Goal: Contribute content: Add original content to the website for others to see

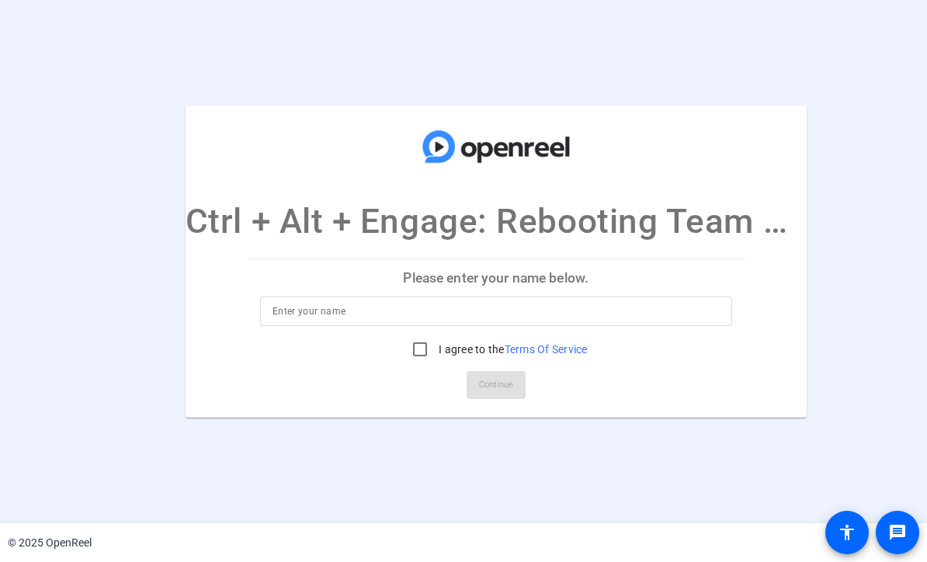
click at [331, 307] on input at bounding box center [495, 311] width 447 height 19
type input "Sherry Michaels"
click at [422, 345] on input "I agree to the Terms Of Service" at bounding box center [419, 349] width 31 height 31
checkbox input "true"
click at [511, 387] on span "Continue" at bounding box center [496, 384] width 34 height 23
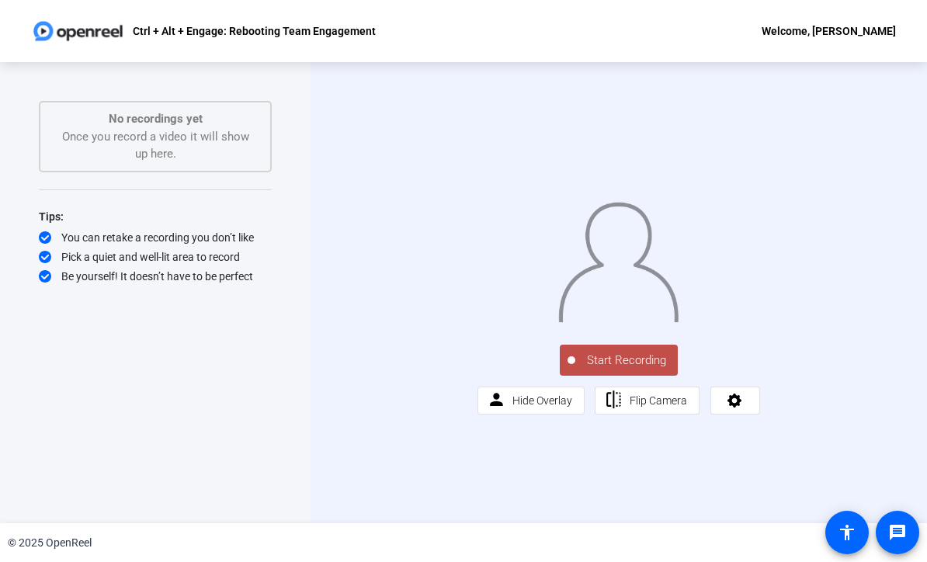
click at [760, 414] on div "Start Recording person Hide Overlay flip Flip Camera" at bounding box center [618, 377] width 283 height 73
click at [926, 254] on html "Accessibility Screen-Reader Guide, Feedback, and Issue Reporting | New window C…" at bounding box center [463, 281] width 927 height 562
click at [649, 369] on span "Start Recording" at bounding box center [626, 361] width 102 height 18
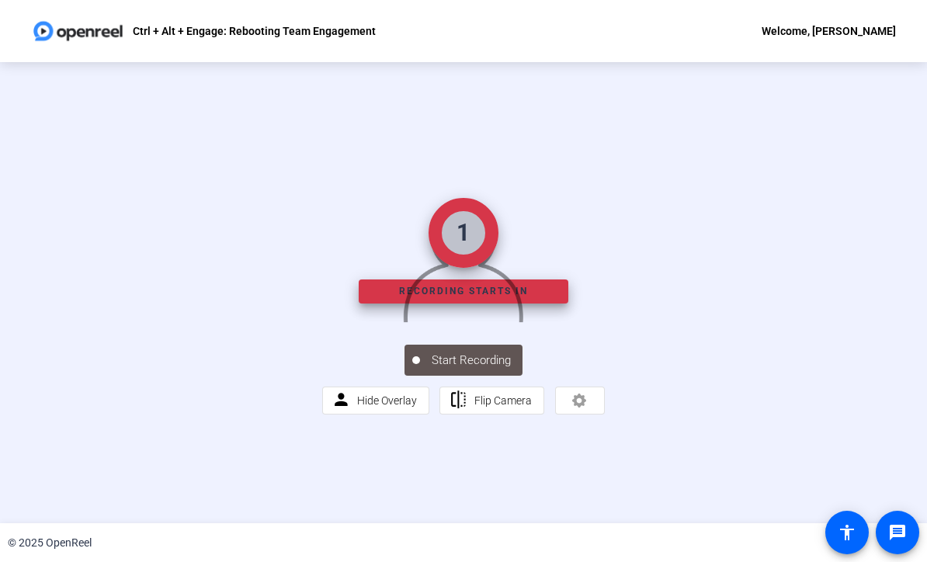
click at [473, 277] on img at bounding box center [463, 258] width 122 height 127
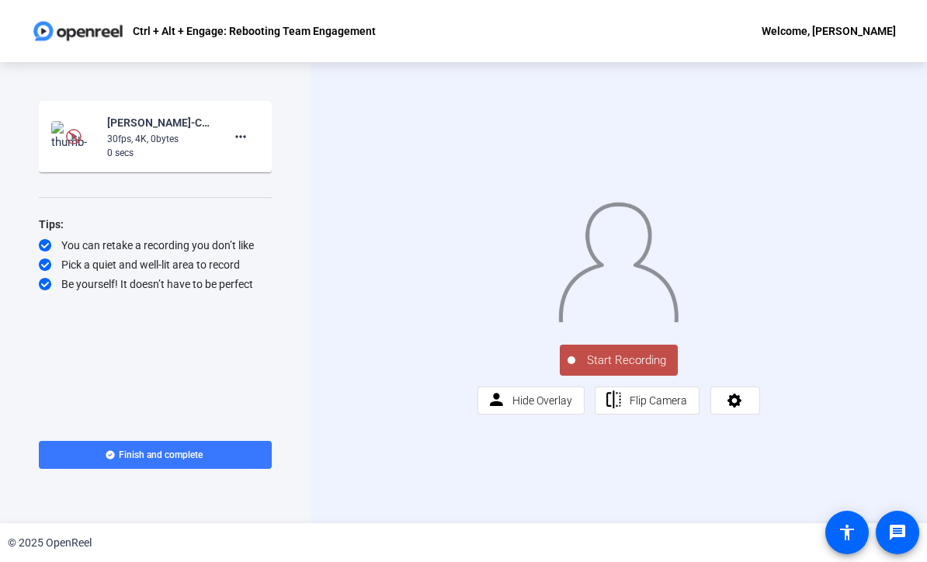
click at [71, 550] on div "© 2025 OpenReel" at bounding box center [50, 543] width 84 height 16
click at [632, 376] on button "Start Recording" at bounding box center [619, 360] width 118 height 31
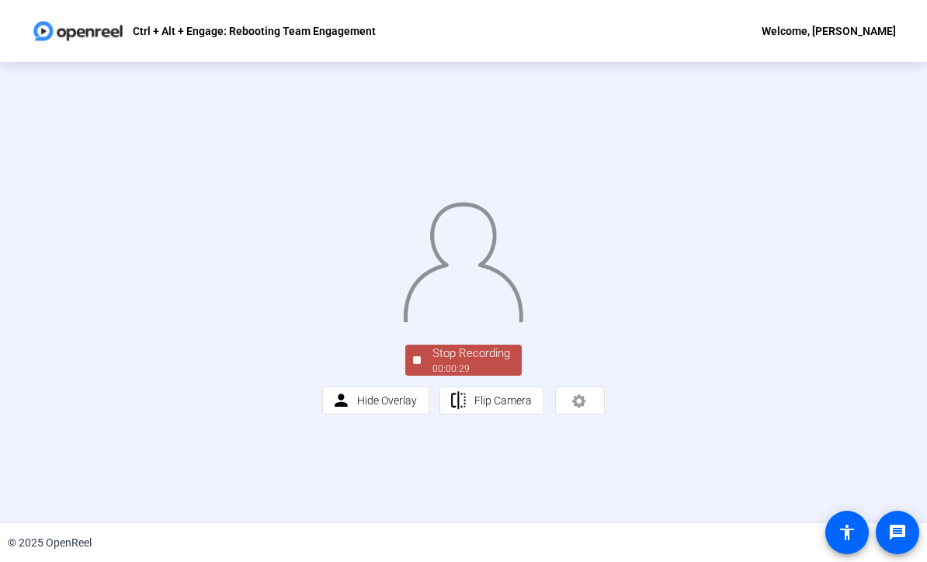
click at [456, 362] on div "Stop Recording" at bounding box center [471, 354] width 78 height 18
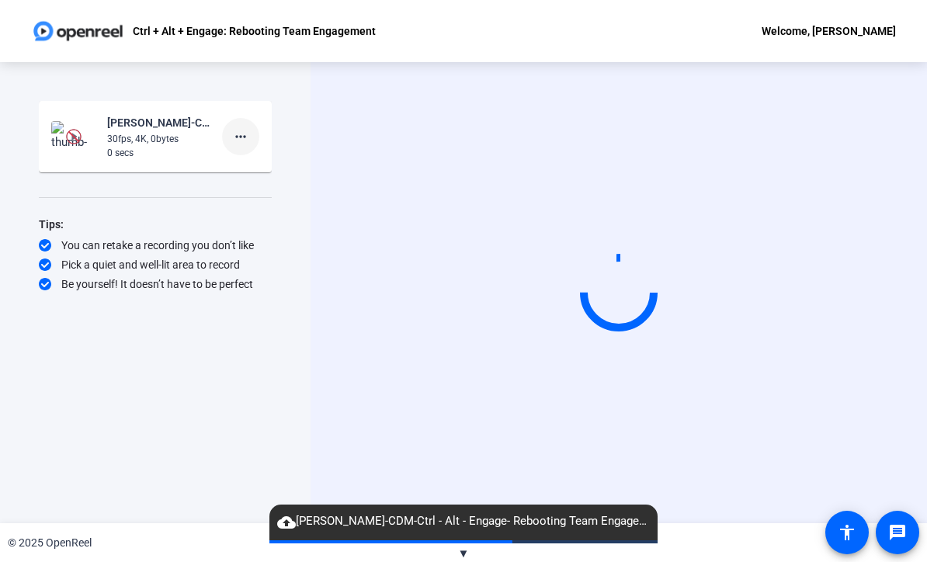
click at [242, 144] on mat-icon "more_horiz" at bounding box center [240, 136] width 19 height 19
click at [268, 172] on span "Delete clip" at bounding box center [265, 169] width 62 height 19
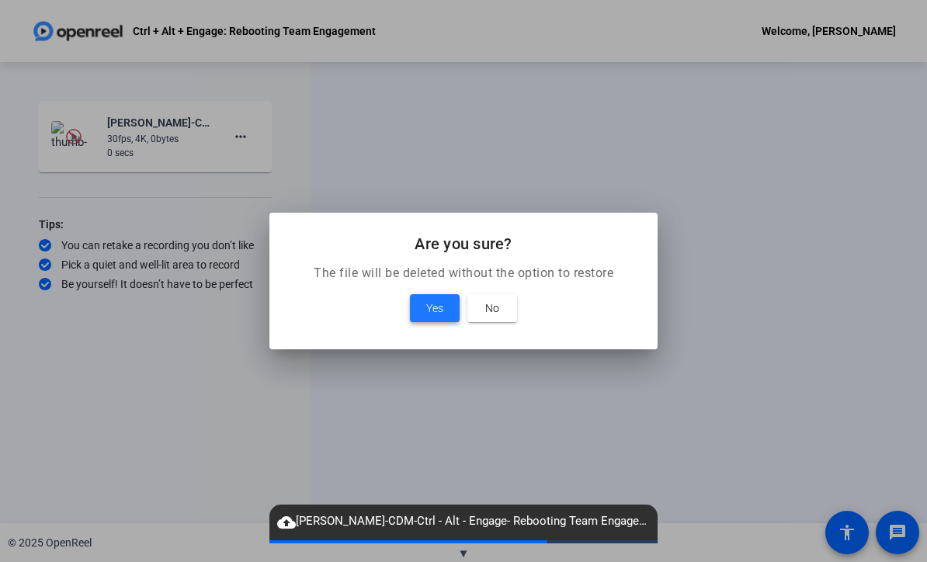
click at [432, 313] on span "Yes" at bounding box center [434, 308] width 17 height 19
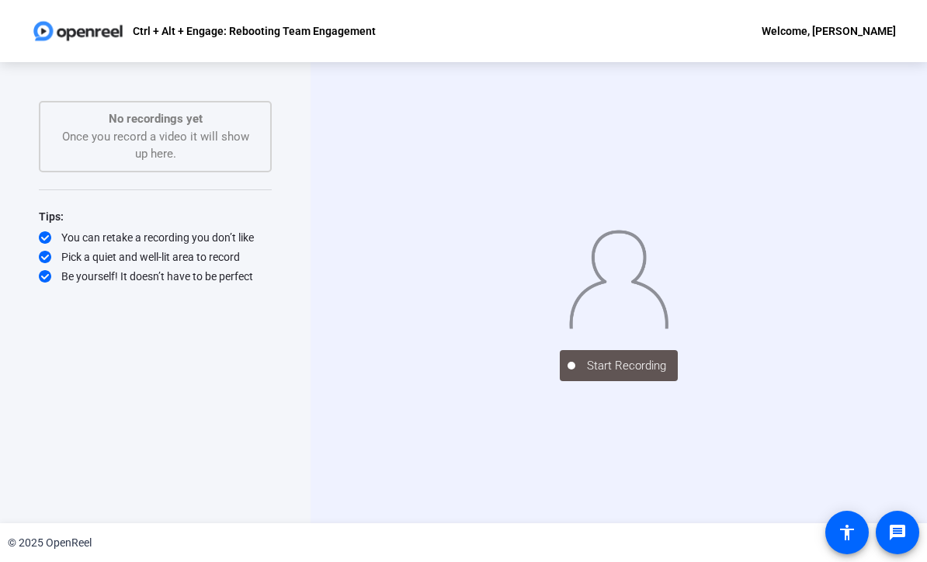
click at [644, 329] on img at bounding box center [618, 276] width 101 height 105
click at [629, 485] on div "Start Recording" at bounding box center [618, 292] width 616 height 461
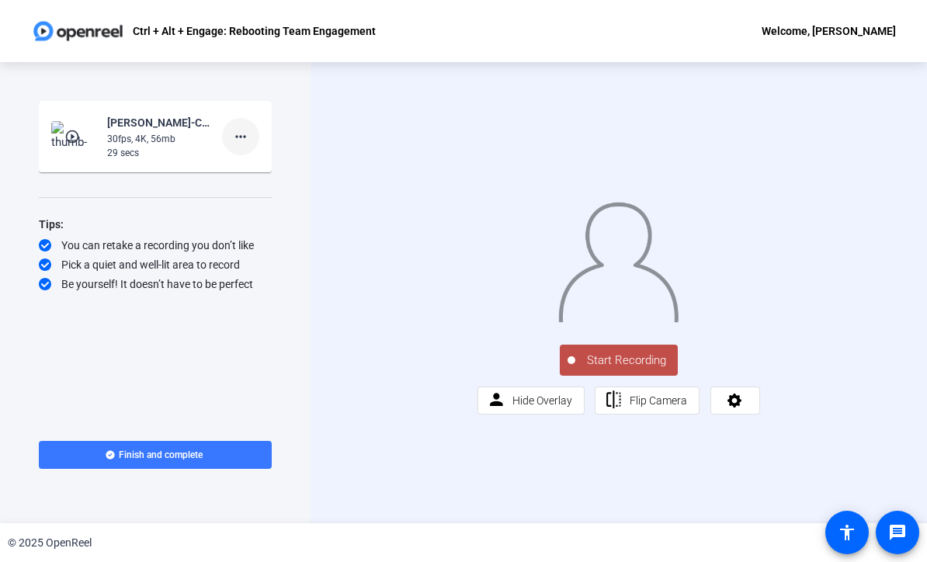
click at [245, 140] on mat-icon "more_horiz" at bounding box center [240, 136] width 19 height 19
click at [285, 162] on span "Delete clip" at bounding box center [265, 169] width 62 height 19
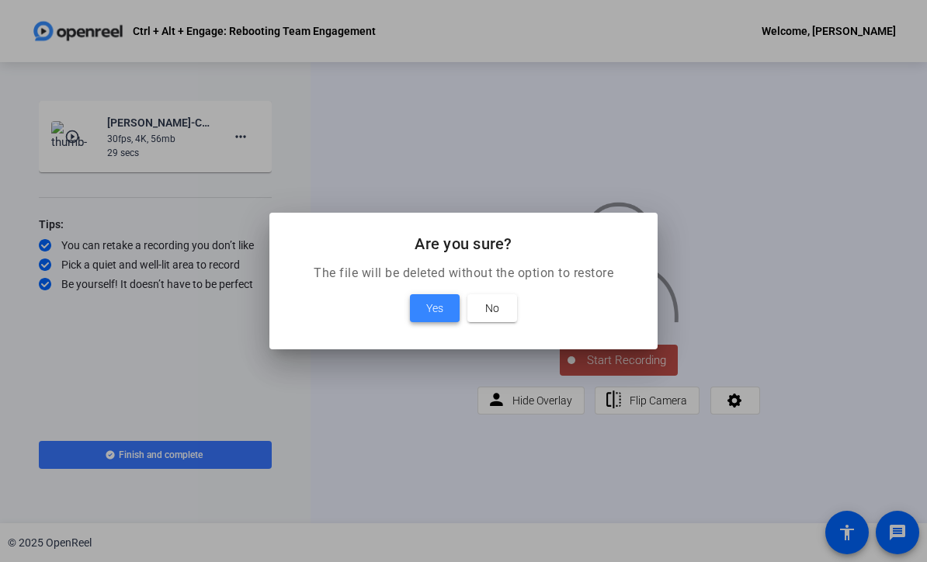
click at [437, 307] on span "Yes" at bounding box center [434, 308] width 17 height 19
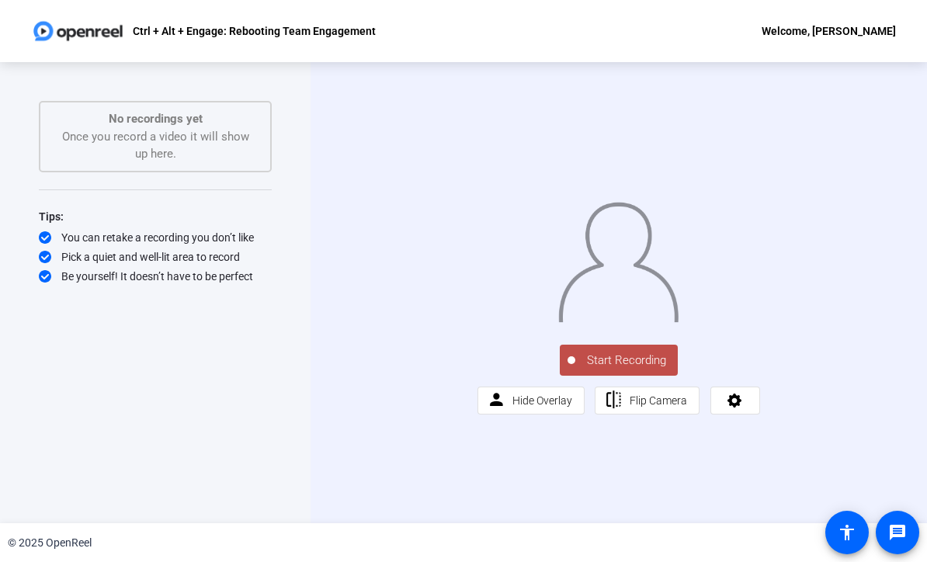
click at [623, 369] on span "Start Recording" at bounding box center [626, 361] width 102 height 18
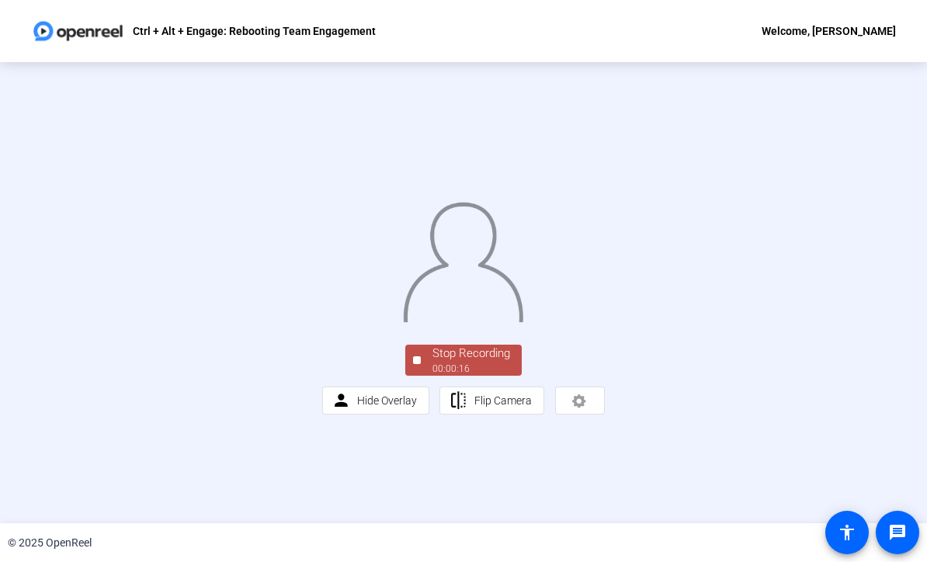
click at [463, 362] on div "Stop Recording" at bounding box center [471, 354] width 78 height 18
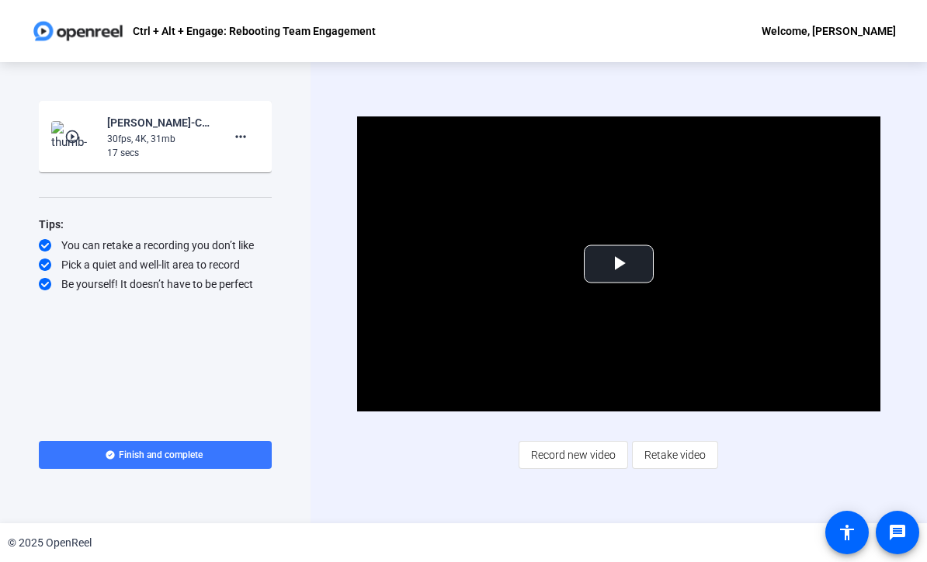
click at [119, 383] on div "Start Recording play_circle_outline Sherry Michaels-CDM-Ctrl - Alt - Engage- Re…" at bounding box center [155, 256] width 233 height 311
click at [681, 459] on span "Retake video" at bounding box center [674, 454] width 61 height 29
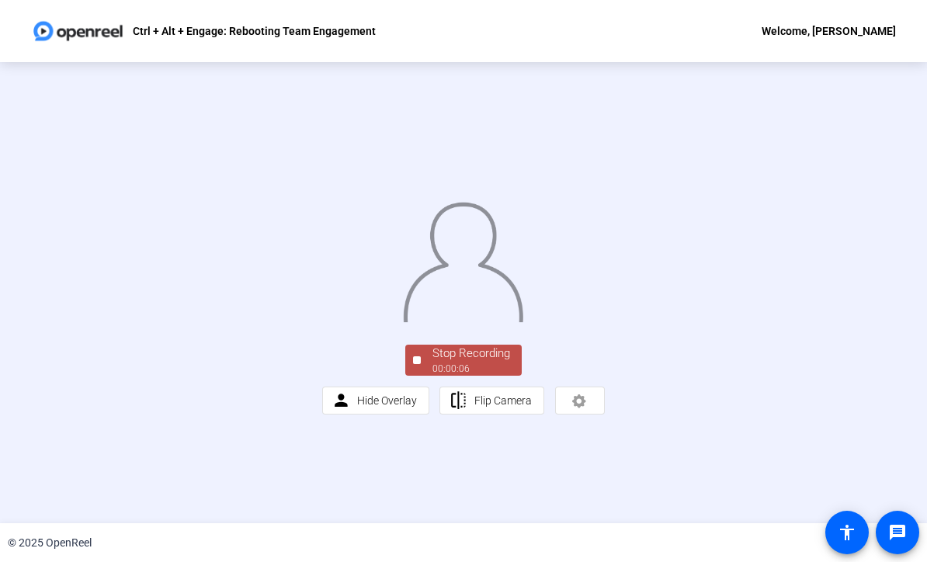
click at [466, 376] on div "00:00:06" at bounding box center [471, 369] width 78 height 14
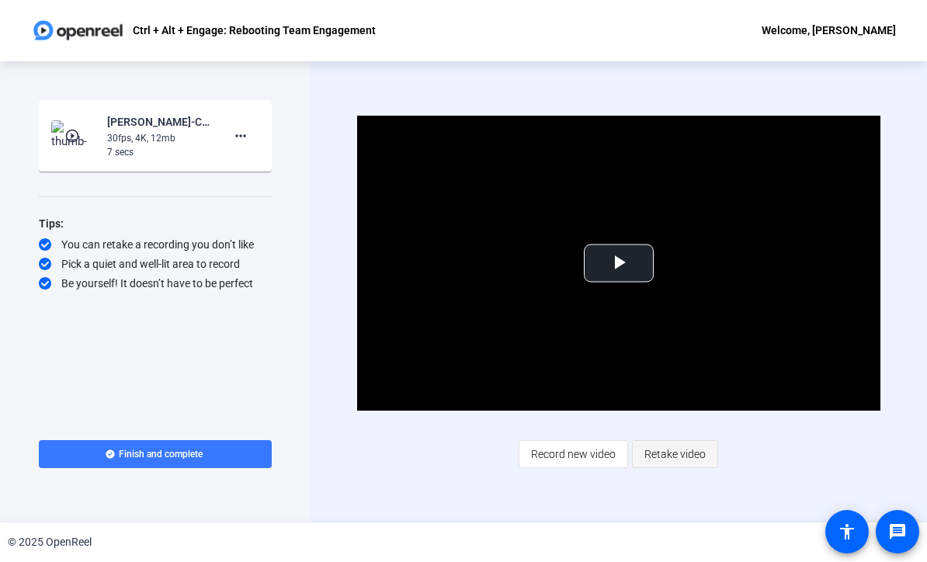
click at [672, 459] on span "Retake video" at bounding box center [674, 454] width 61 height 29
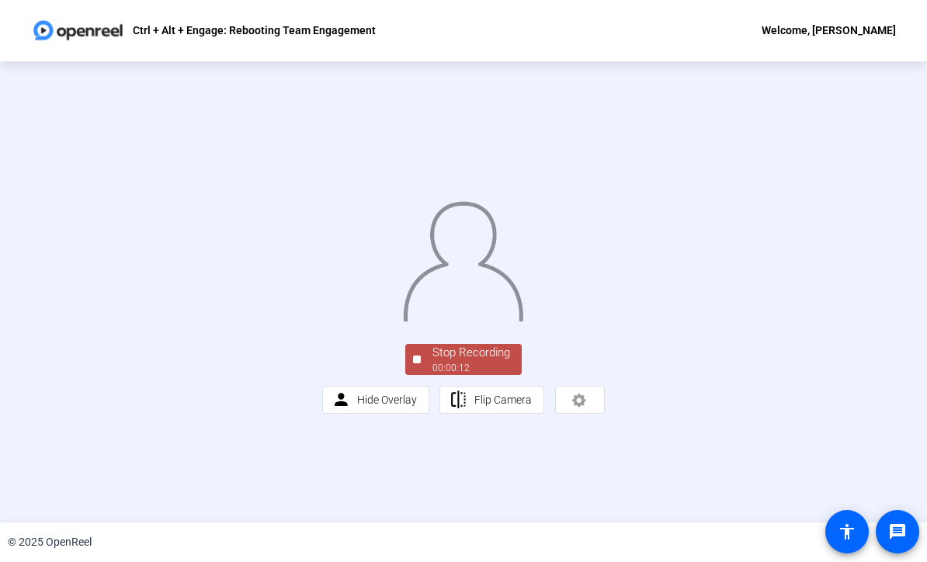
click at [464, 362] on div "Stop Recording" at bounding box center [471, 354] width 78 height 18
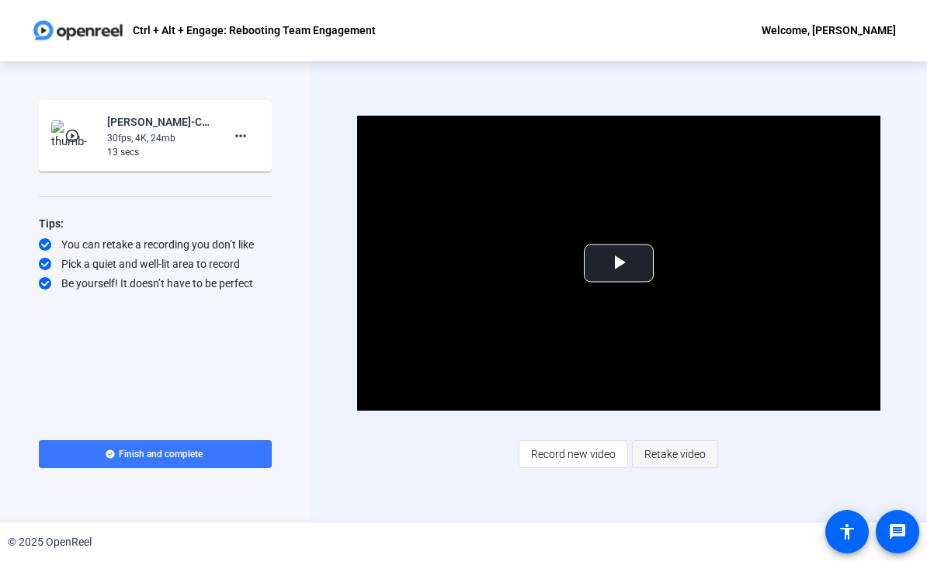
click at [660, 452] on span "Retake video" at bounding box center [674, 454] width 61 height 29
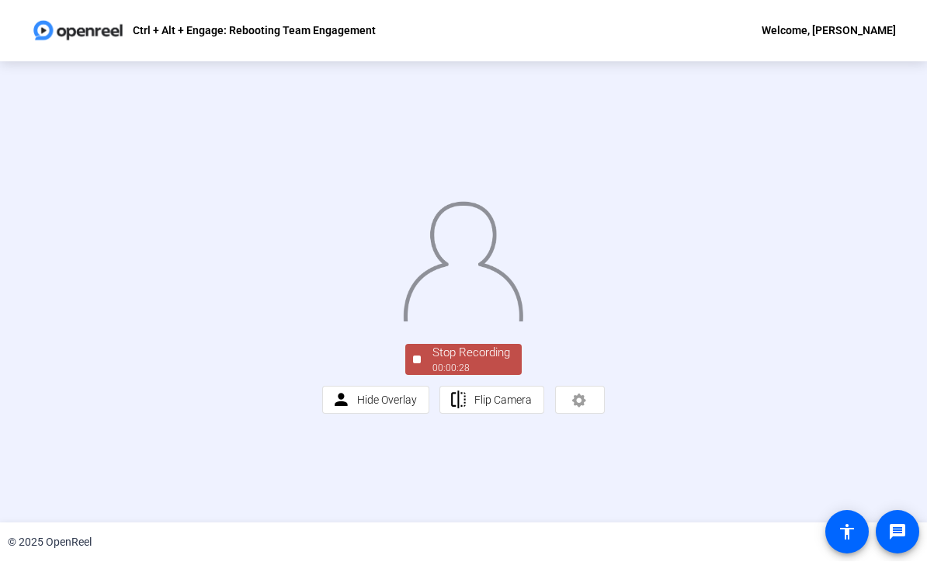
click at [484, 376] on div "00:00:28" at bounding box center [471, 369] width 78 height 14
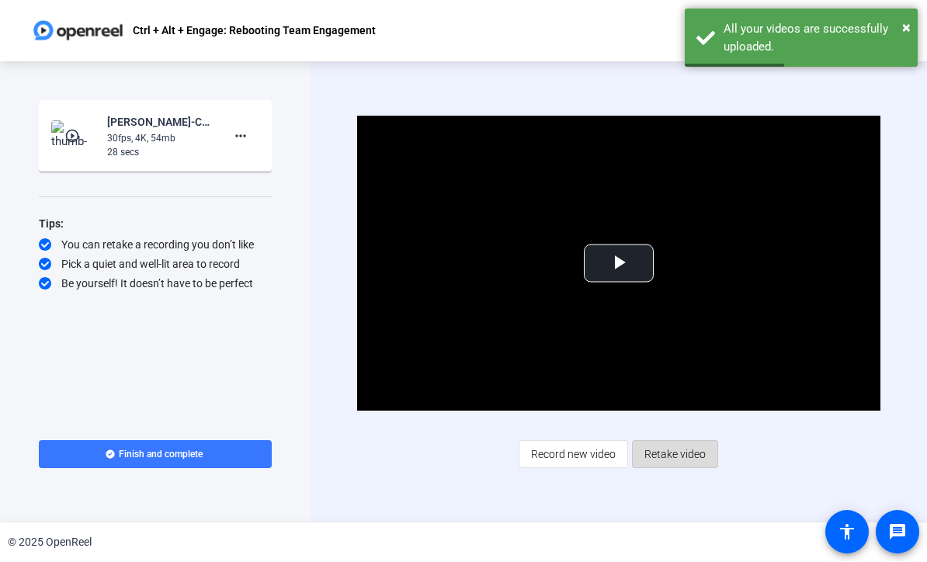
click at [677, 450] on span "Retake video" at bounding box center [674, 454] width 61 height 29
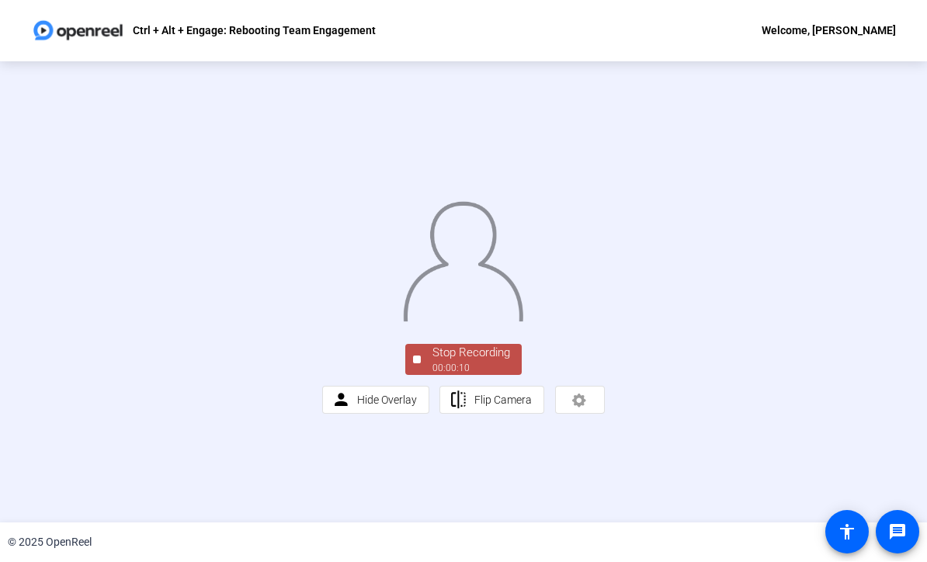
click at [471, 362] on div "Stop Recording" at bounding box center [471, 354] width 78 height 18
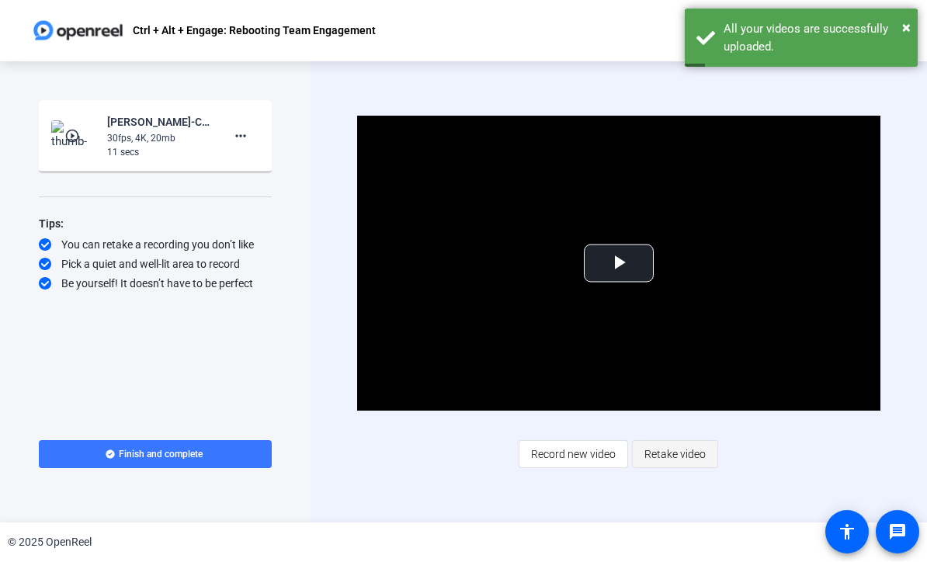
click at [688, 441] on span "Retake video" at bounding box center [674, 454] width 61 height 29
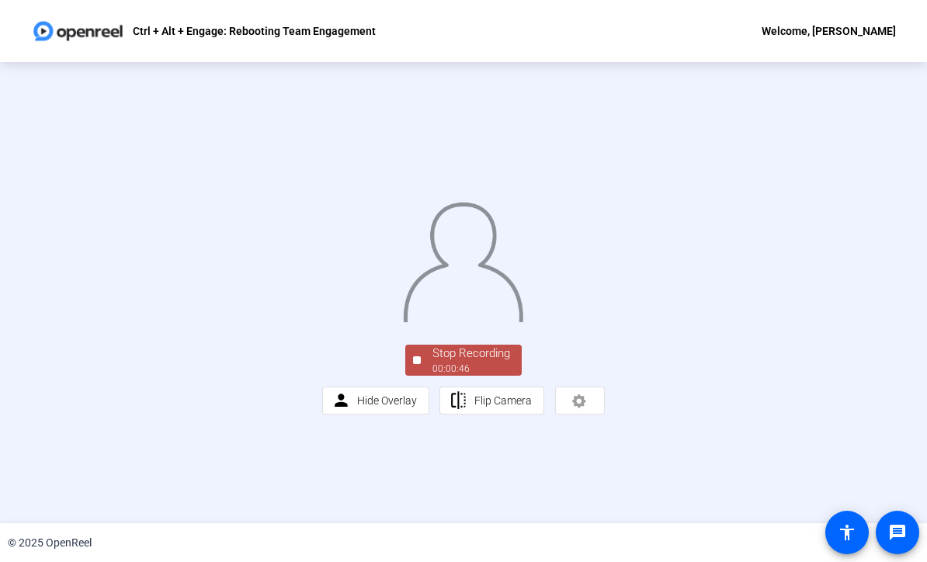
click at [470, 362] on div "Stop Recording" at bounding box center [471, 354] width 78 height 18
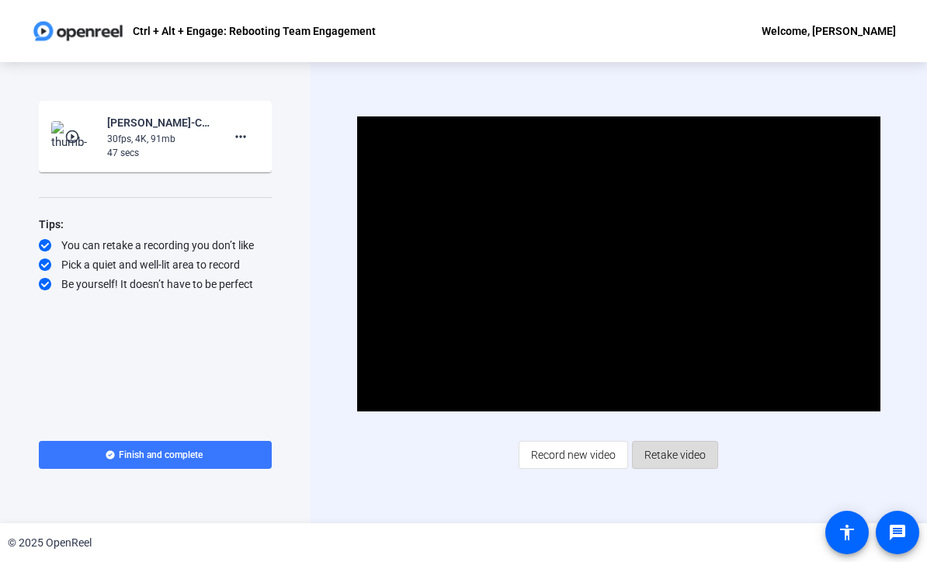
click at [671, 448] on span "Retake video" at bounding box center [674, 454] width 61 height 29
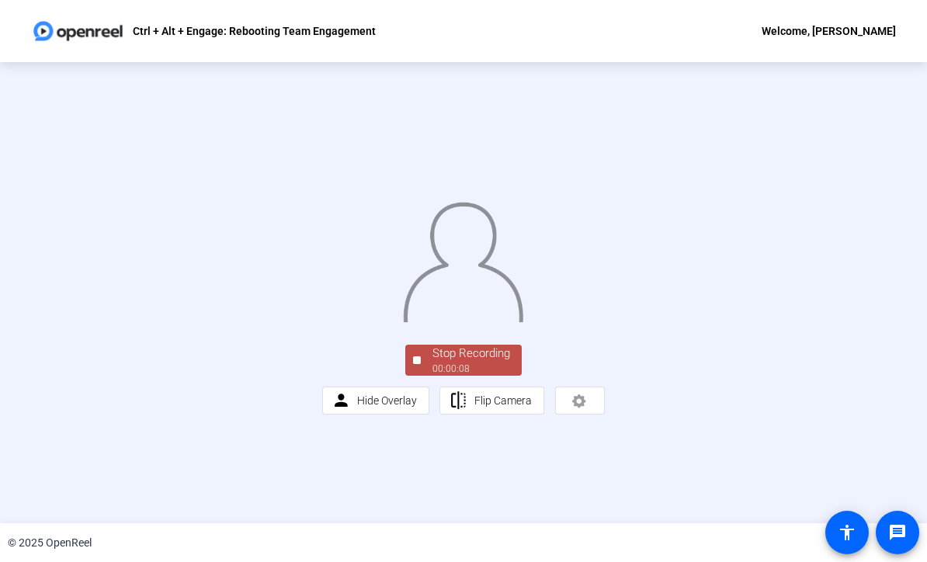
click at [499, 362] on div "Stop Recording" at bounding box center [471, 354] width 78 height 18
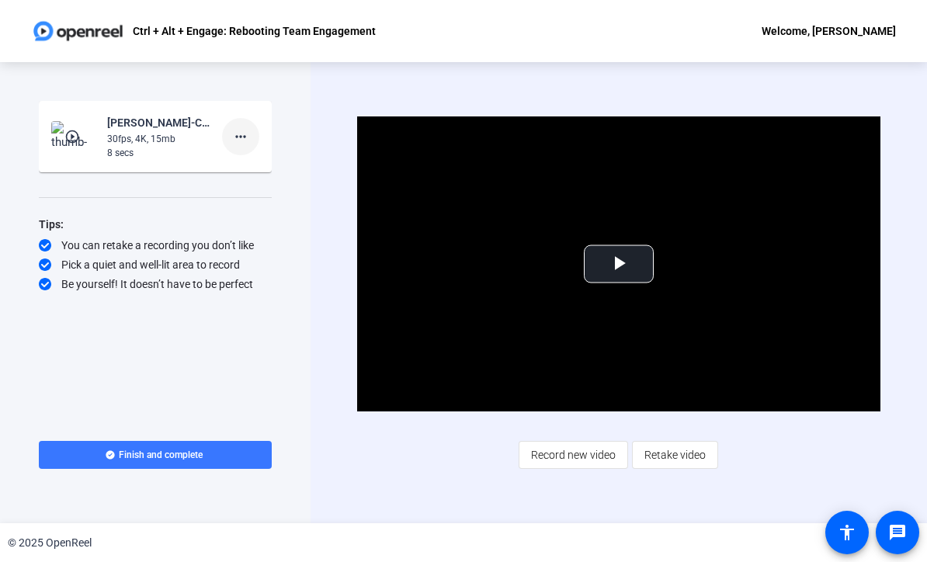
click at [243, 132] on mat-icon "more_horiz" at bounding box center [240, 136] width 19 height 19
click at [274, 162] on span "Delete clip" at bounding box center [265, 169] width 62 height 19
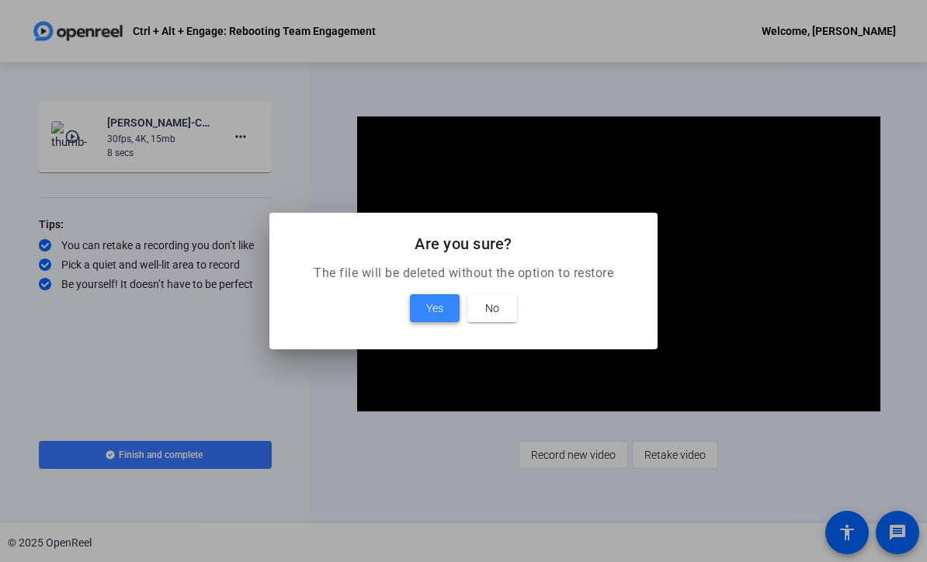
click at [435, 307] on span "Yes" at bounding box center [434, 308] width 17 height 19
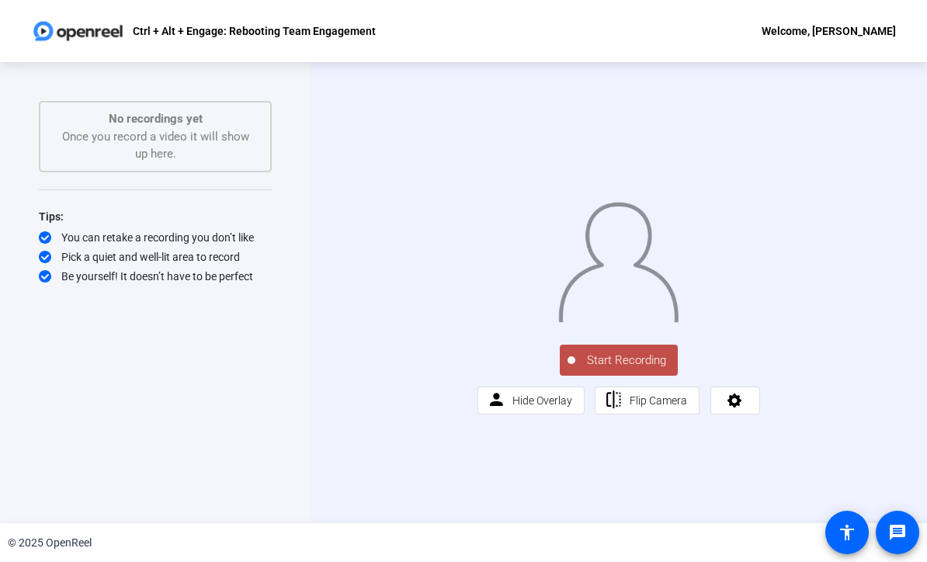
click at [642, 376] on button "Start Recording" at bounding box center [619, 360] width 118 height 31
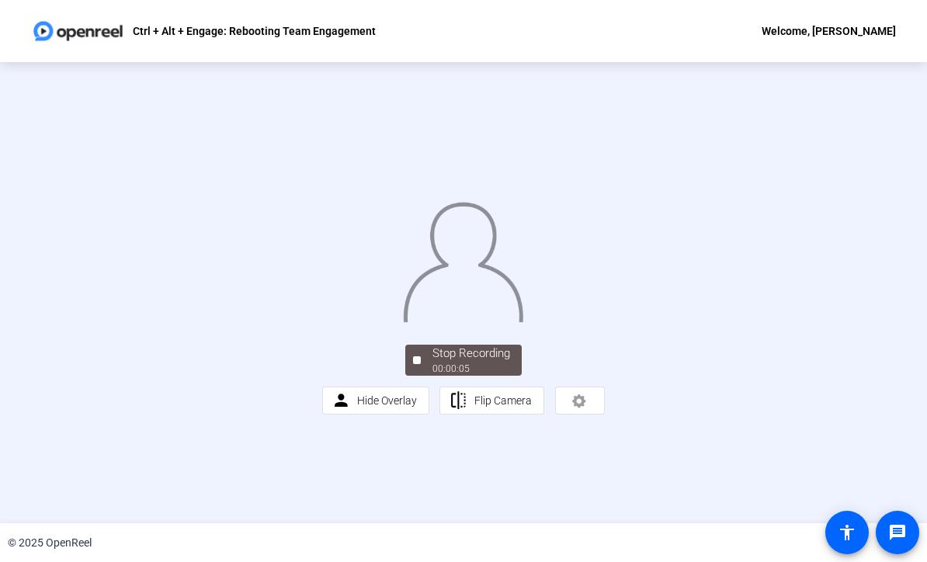
click at [465, 376] on div "00:00:05" at bounding box center [471, 369] width 78 height 14
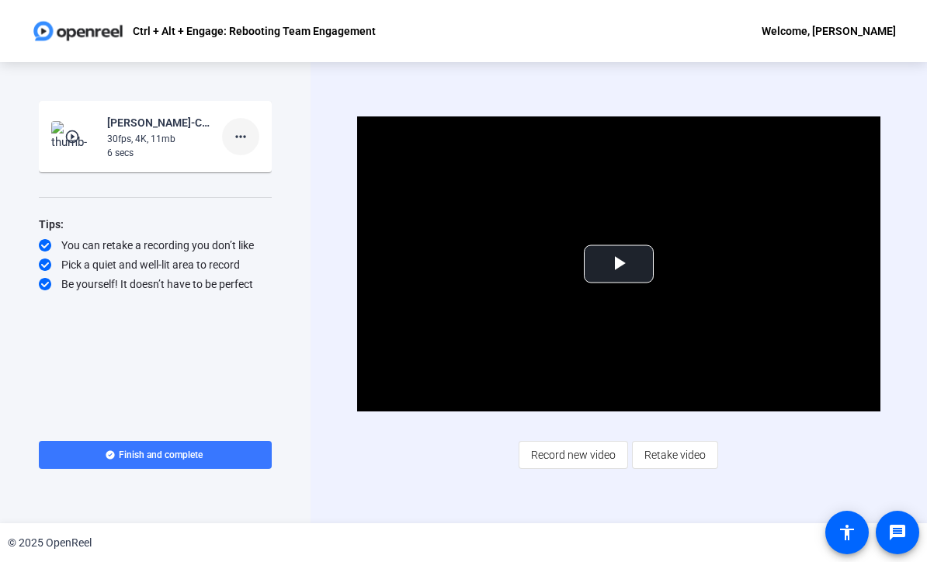
click at [240, 138] on mat-icon "more_horiz" at bounding box center [240, 136] width 19 height 19
click at [265, 168] on span "Delete clip" at bounding box center [265, 169] width 62 height 19
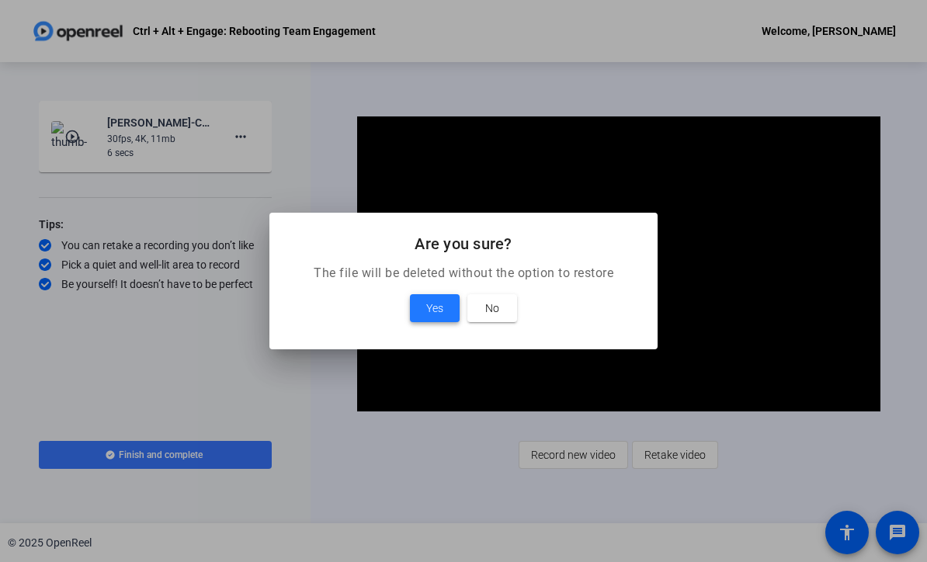
click at [428, 305] on span "Yes" at bounding box center [434, 308] width 17 height 19
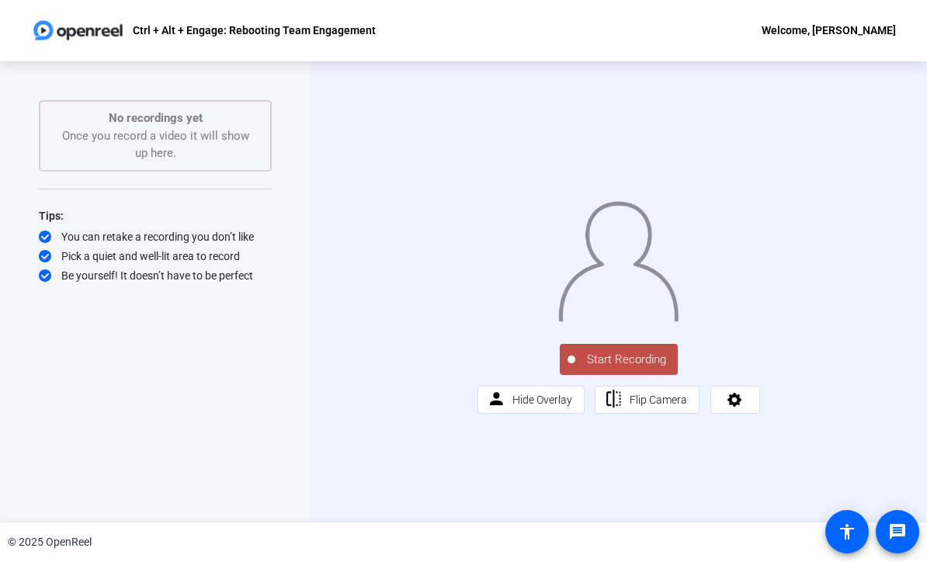
click at [637, 369] on span "Start Recording" at bounding box center [626, 361] width 102 height 18
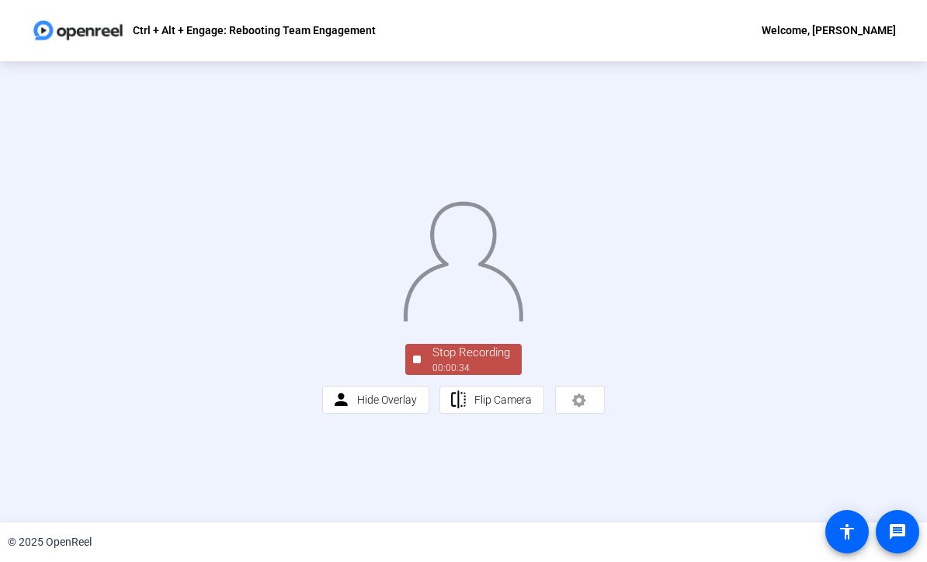
click at [471, 362] on div "Stop Recording" at bounding box center [471, 354] width 78 height 18
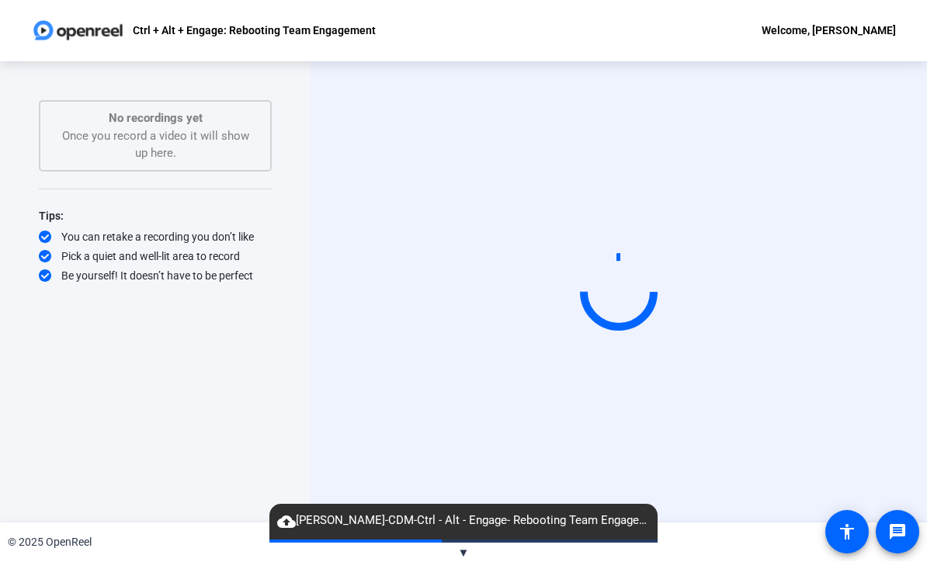
click at [372, 518] on span "cloud_upload Sherry Michaels-CDM-Ctrl - Alt - Engage- Rebooting Team Engagement…" at bounding box center [463, 521] width 388 height 19
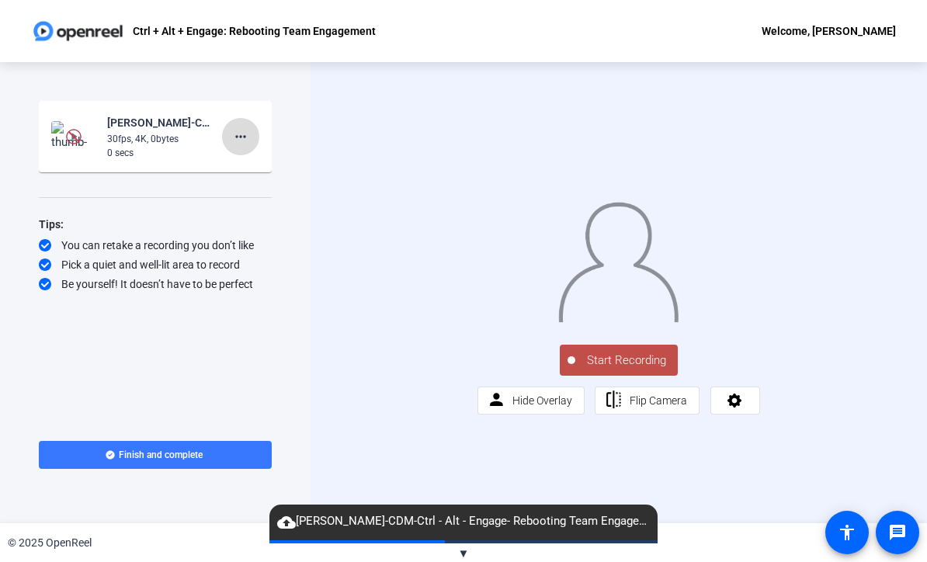
click at [250, 142] on span at bounding box center [240, 136] width 37 height 37
click at [274, 172] on span "Delete clip" at bounding box center [265, 169] width 62 height 19
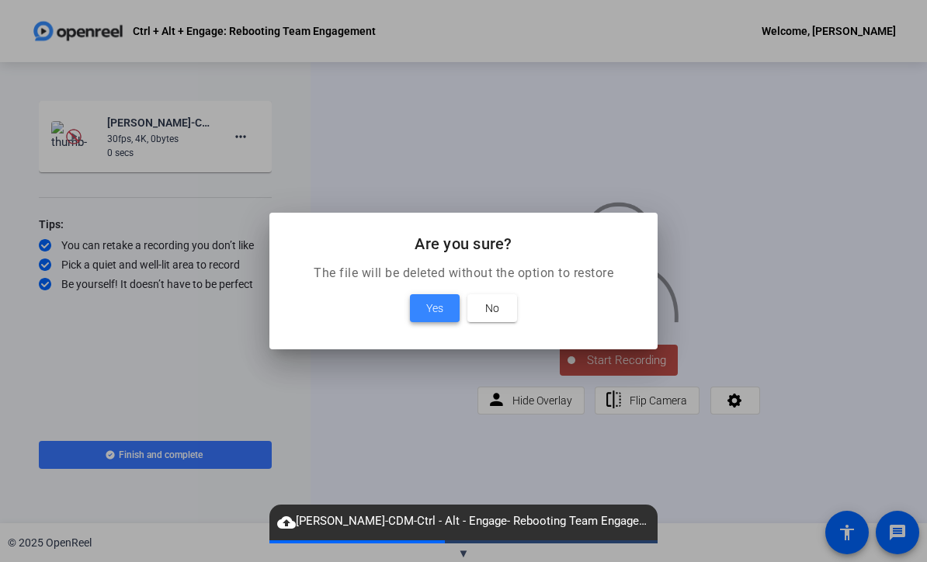
click at [437, 299] on span "Yes" at bounding box center [434, 308] width 17 height 19
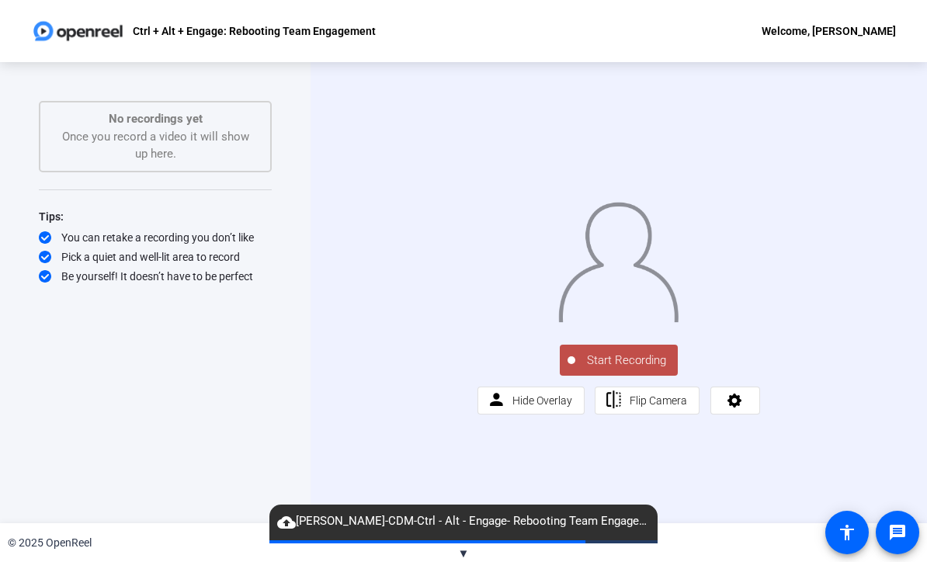
click at [622, 369] on span "Start Recording" at bounding box center [626, 361] width 102 height 18
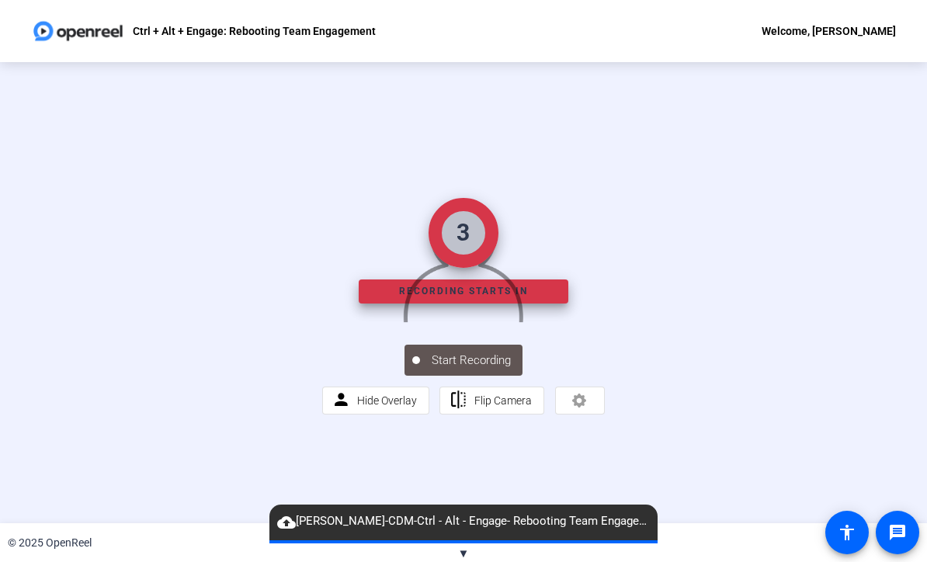
click at [524, 322] on img at bounding box center [463, 258] width 122 height 127
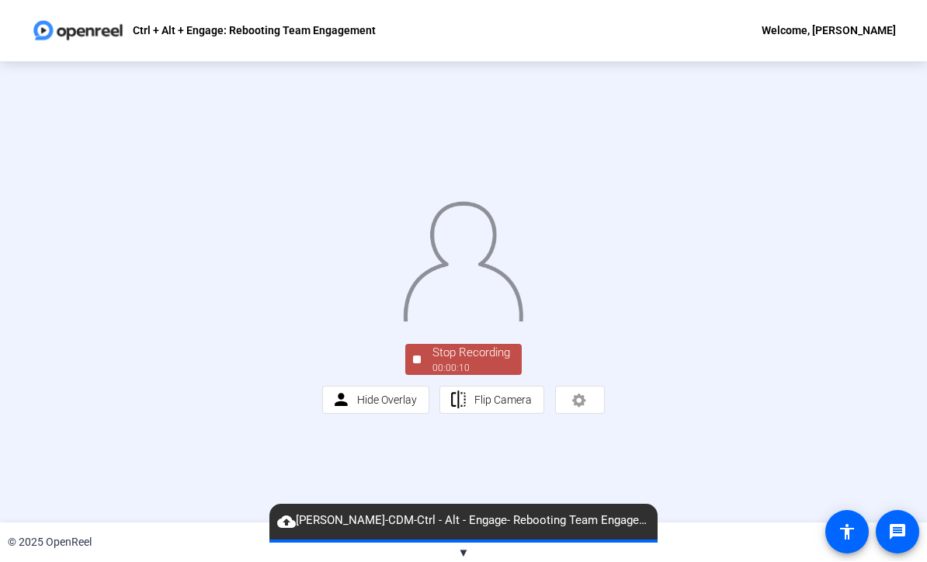
click at [451, 414] on div "Stop Recording 00:00:10 person Hide Overlay flip Flip Camera" at bounding box center [463, 293] width 283 height 244
click at [450, 362] on div "Stop Recording" at bounding box center [471, 354] width 78 height 18
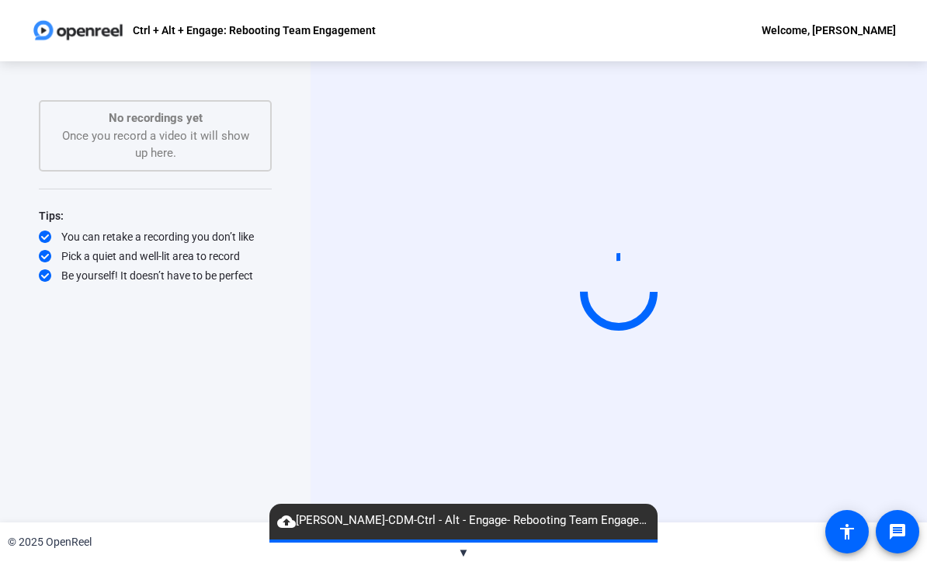
click at [462, 491] on div "Start Recording person Hide Overlay flip Flip Camera" at bounding box center [618, 292] width 616 height 461
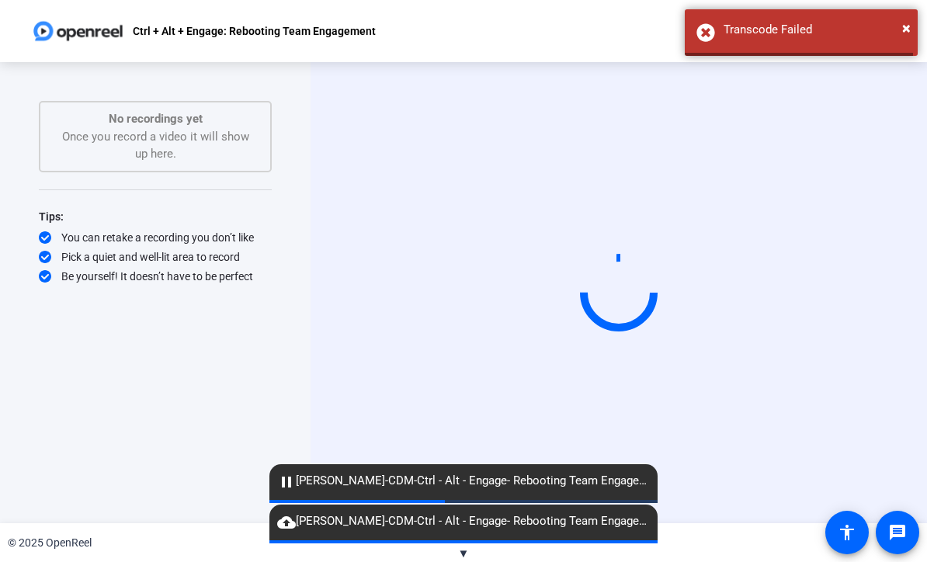
click at [283, 481] on mat-icon "pause" at bounding box center [286, 482] width 19 height 19
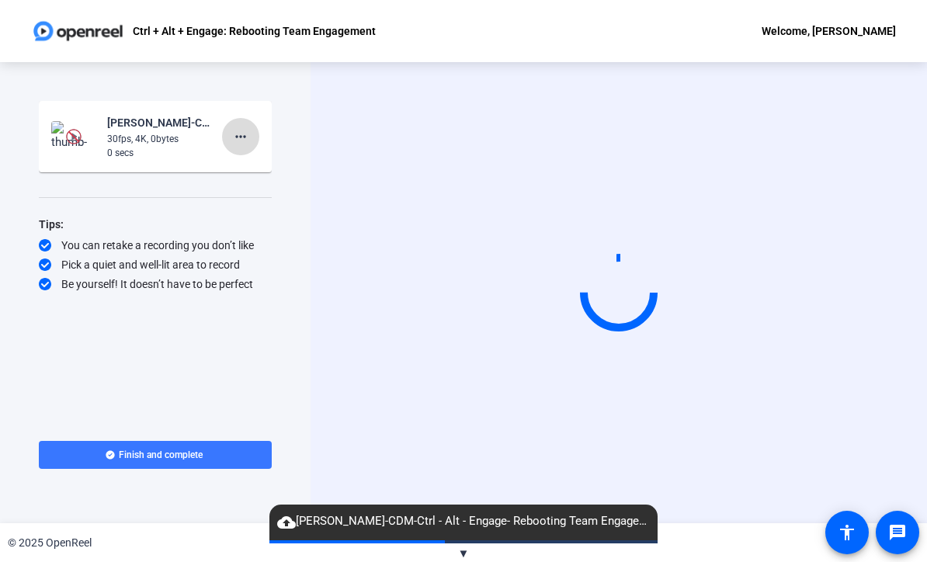
click at [239, 135] on mat-icon "more_horiz" at bounding box center [240, 136] width 19 height 19
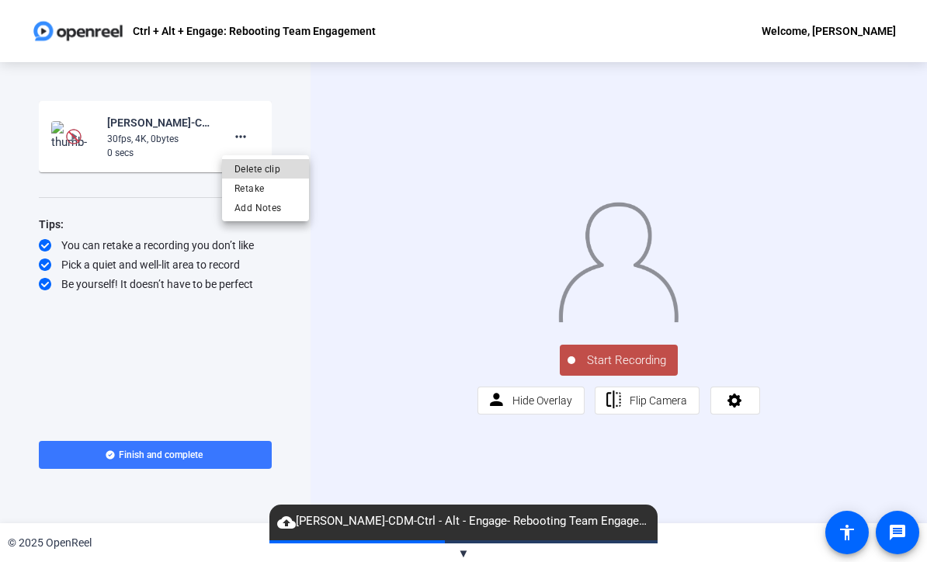
click at [265, 165] on span "Delete clip" at bounding box center [265, 169] width 62 height 19
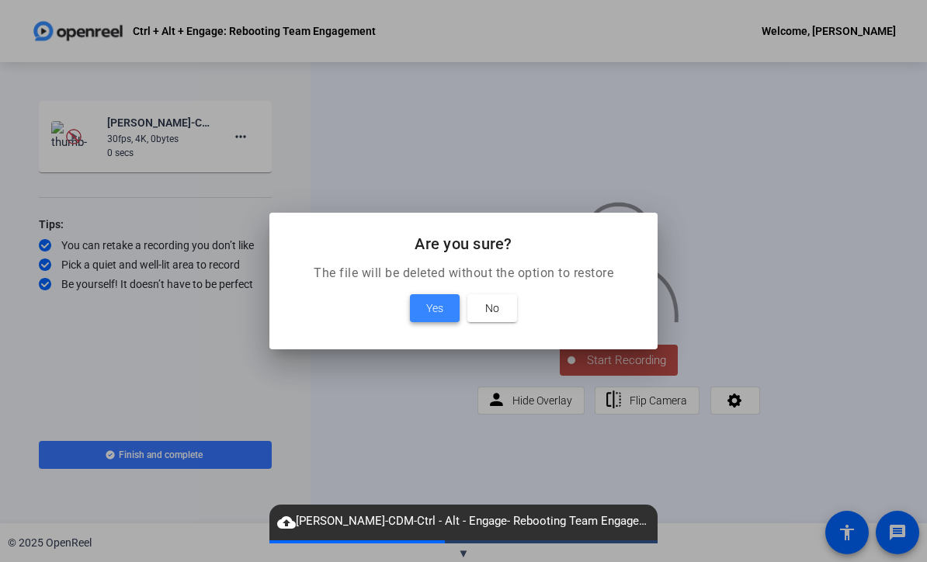
click at [421, 303] on span at bounding box center [435, 307] width 50 height 37
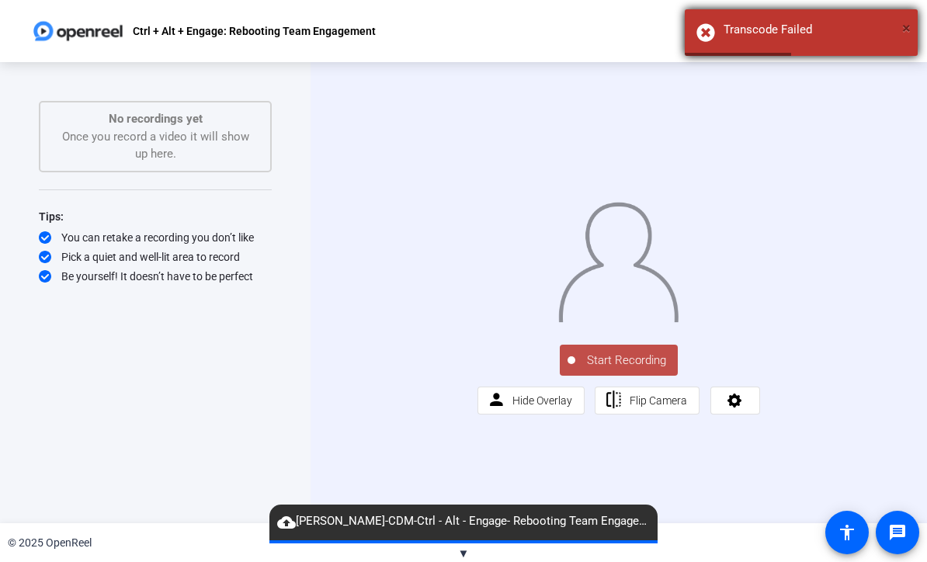
click at [907, 29] on span "×" at bounding box center [906, 28] width 9 height 19
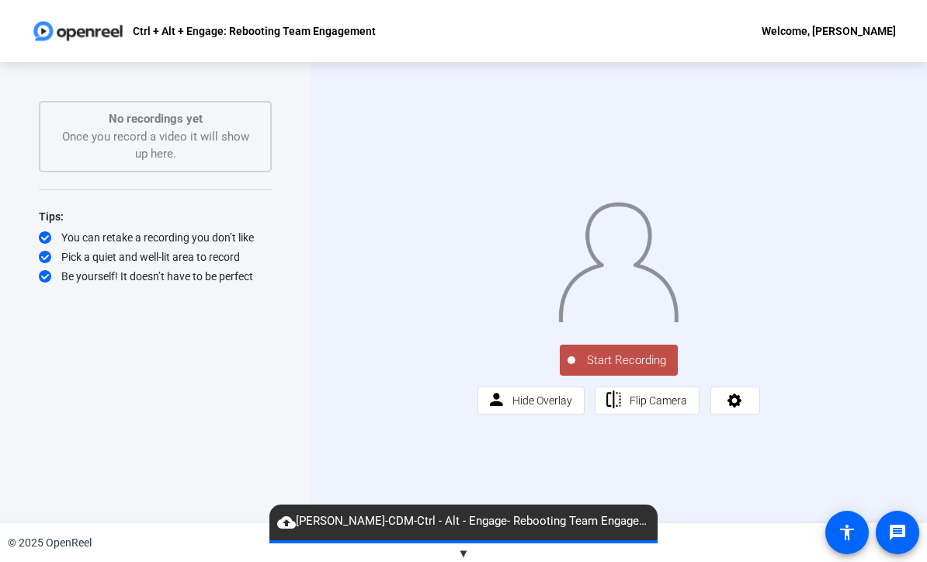
click at [627, 369] on span "Start Recording" at bounding box center [626, 361] width 102 height 18
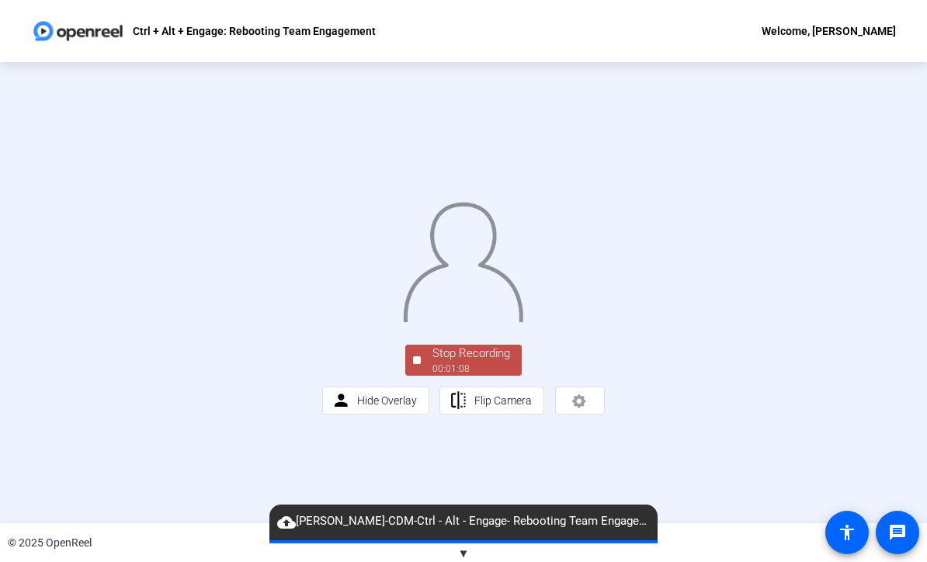
scroll to position [38, 0]
click at [459, 362] on div "Stop Recording" at bounding box center [471, 354] width 78 height 18
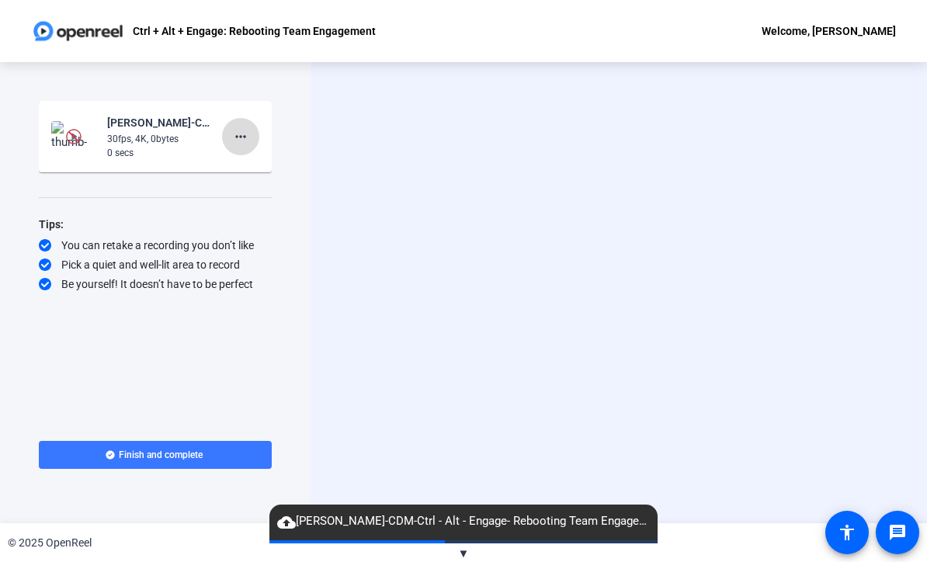
click at [245, 128] on mat-icon "more_horiz" at bounding box center [240, 136] width 19 height 19
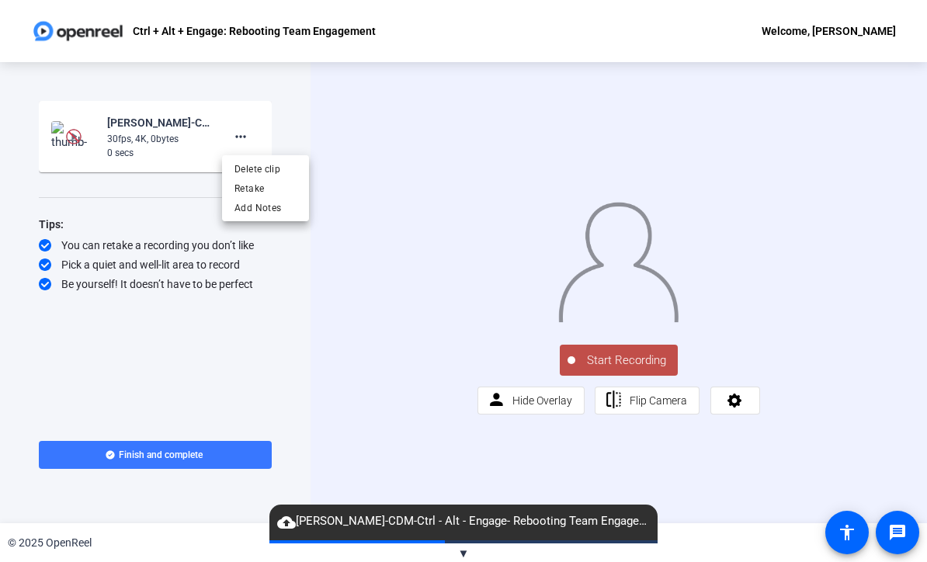
click at [269, 156] on div "Delete clip Retake Add Notes" at bounding box center [265, 188] width 87 height 66
click at [235, 144] on mat-icon "more_horiz" at bounding box center [240, 136] width 19 height 19
click at [270, 164] on span "Delete clip" at bounding box center [265, 169] width 62 height 19
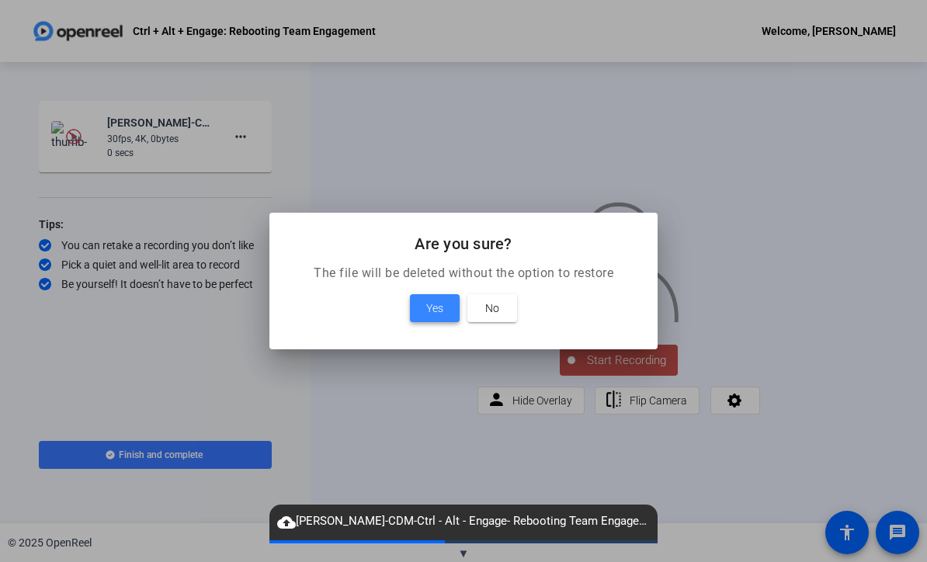
click at [434, 303] on span "Yes" at bounding box center [434, 308] width 17 height 19
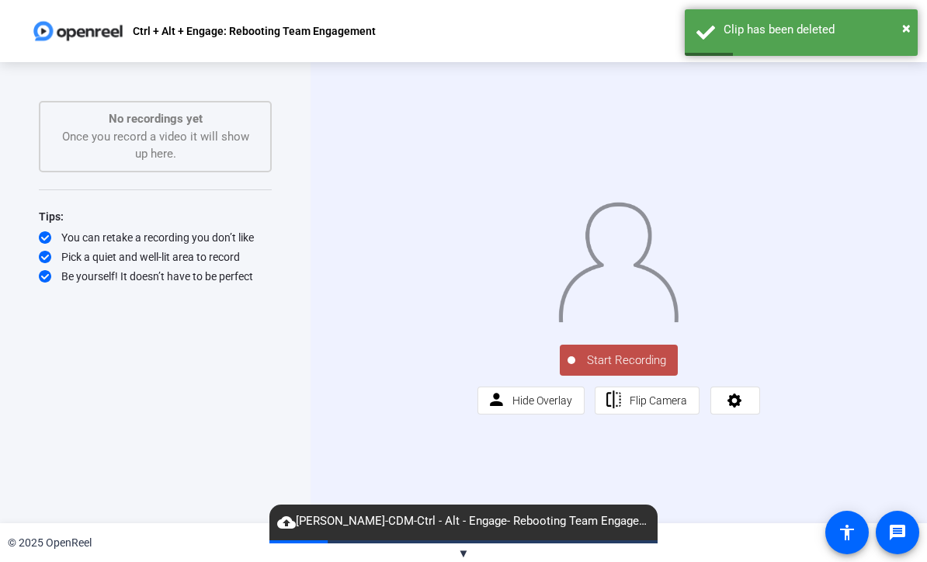
click at [642, 407] on div "Start Recording person Hide Overlay flip Flip Camera" at bounding box center [618, 292] width 283 height 243
click at [636, 369] on span "Start Recording" at bounding box center [626, 361] width 102 height 18
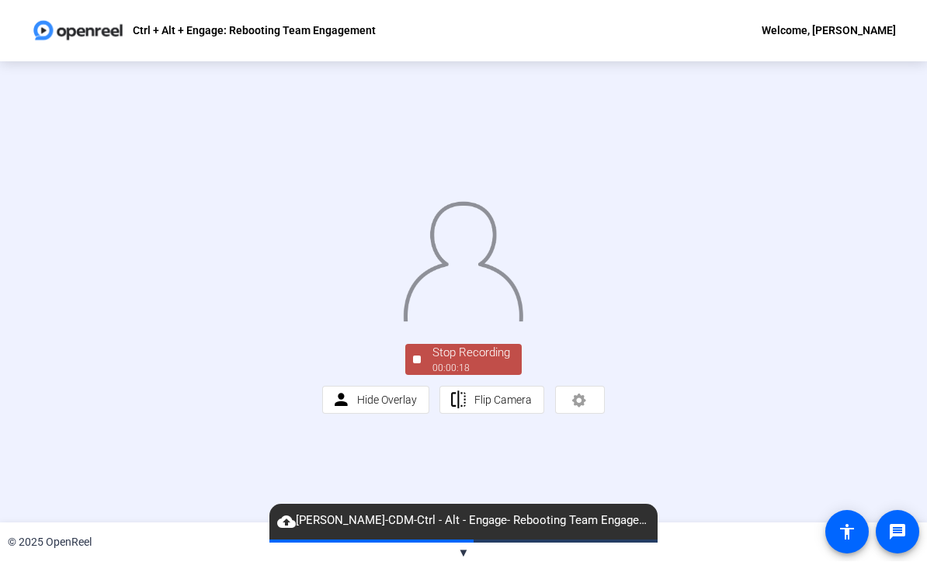
click at [467, 362] on div "Stop Recording" at bounding box center [471, 354] width 78 height 18
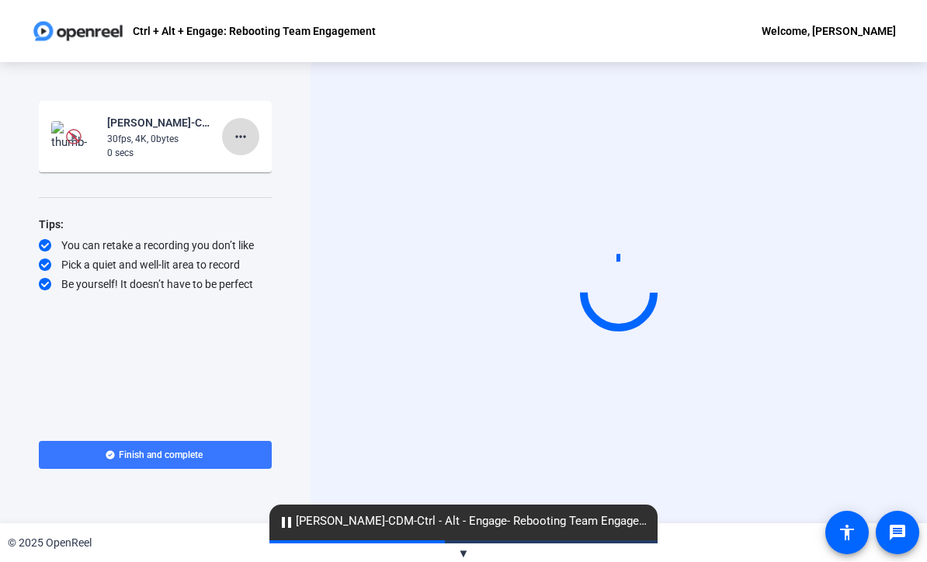
click at [248, 136] on mat-icon "more_horiz" at bounding box center [240, 136] width 19 height 19
click at [273, 161] on span "Delete clip" at bounding box center [265, 169] width 62 height 19
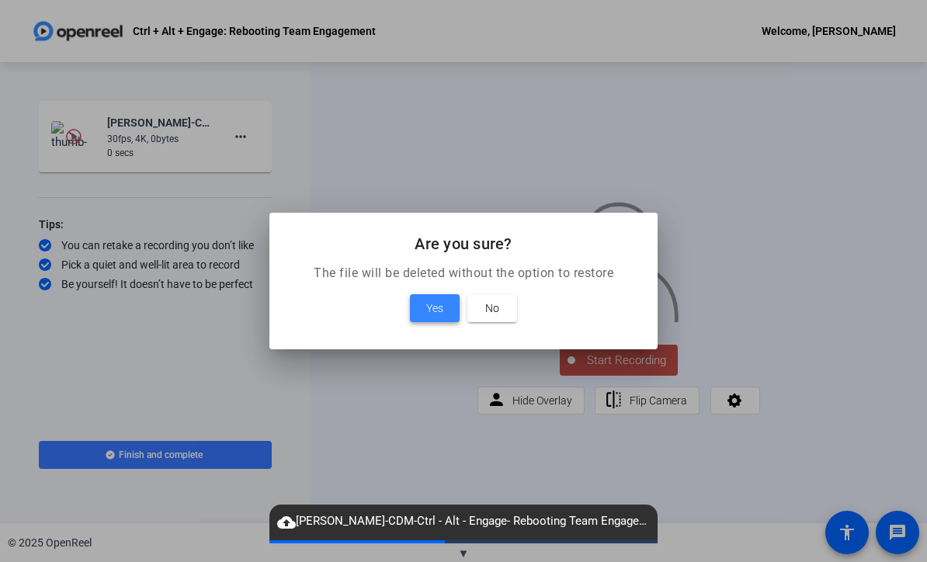
click at [439, 305] on span "Yes" at bounding box center [434, 308] width 17 height 19
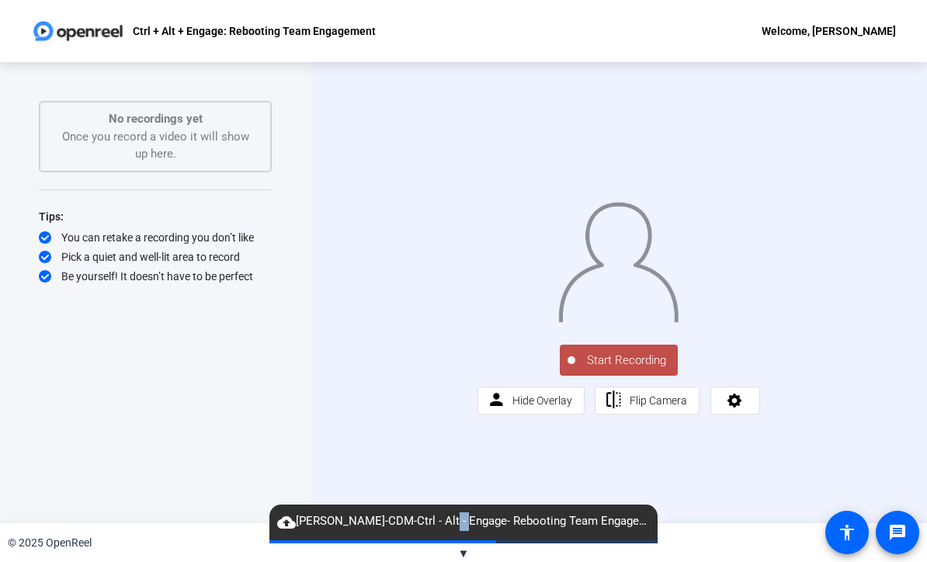
click at [760, 414] on div "Start Recording person Hide Overlay flip Flip Camera" at bounding box center [618, 377] width 283 height 73
click at [715, 546] on div "© 2025 OpenReel" at bounding box center [463, 542] width 927 height 39
click at [619, 369] on span "Start Recording" at bounding box center [626, 361] width 102 height 18
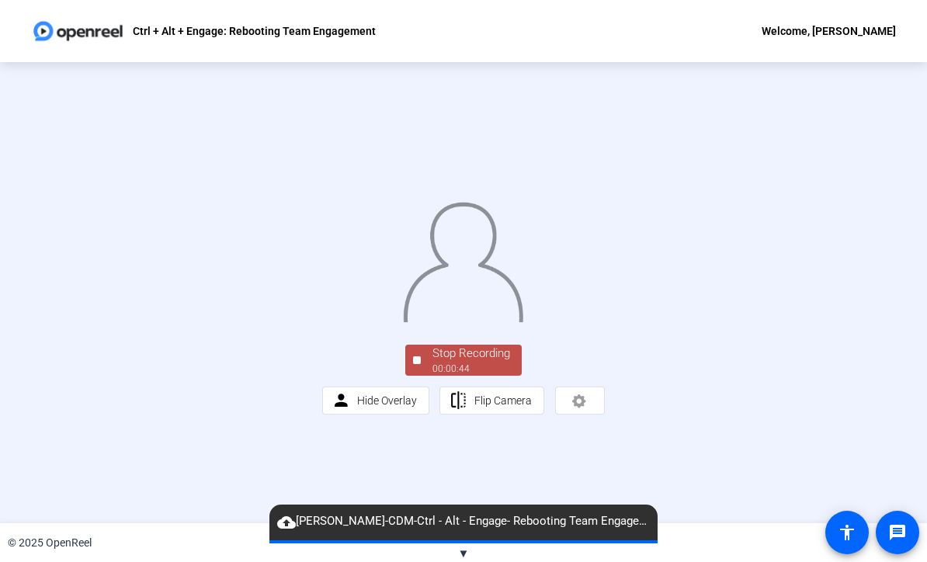
click at [468, 414] on div "Stop Recording 00:00:44 person Hide Overlay flip Flip Camera" at bounding box center [463, 293] width 283 height 244
click at [473, 362] on div "Stop Recording" at bounding box center [471, 354] width 78 height 18
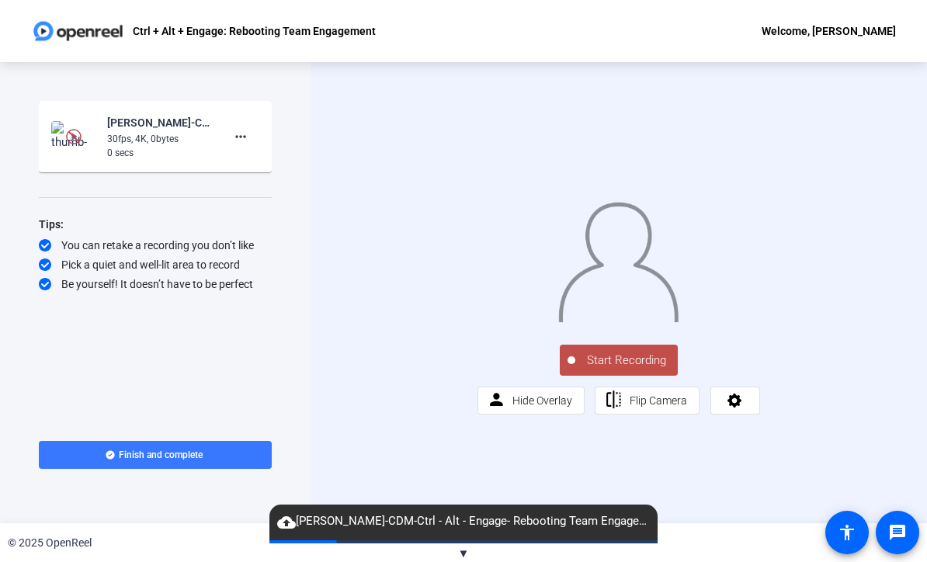
click at [628, 376] on button "Start Recording" at bounding box center [619, 360] width 118 height 31
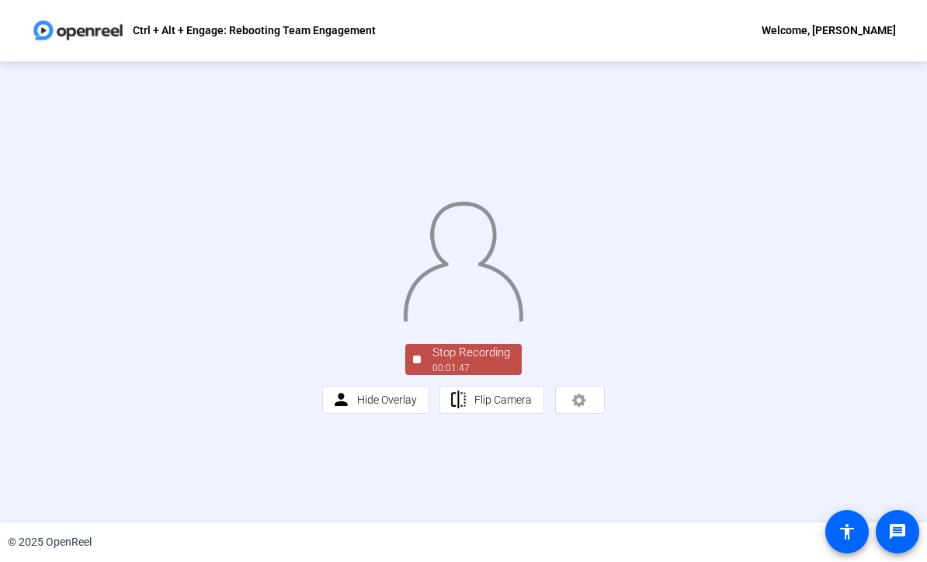
click at [487, 376] on div "00:01:47" at bounding box center [471, 369] width 78 height 14
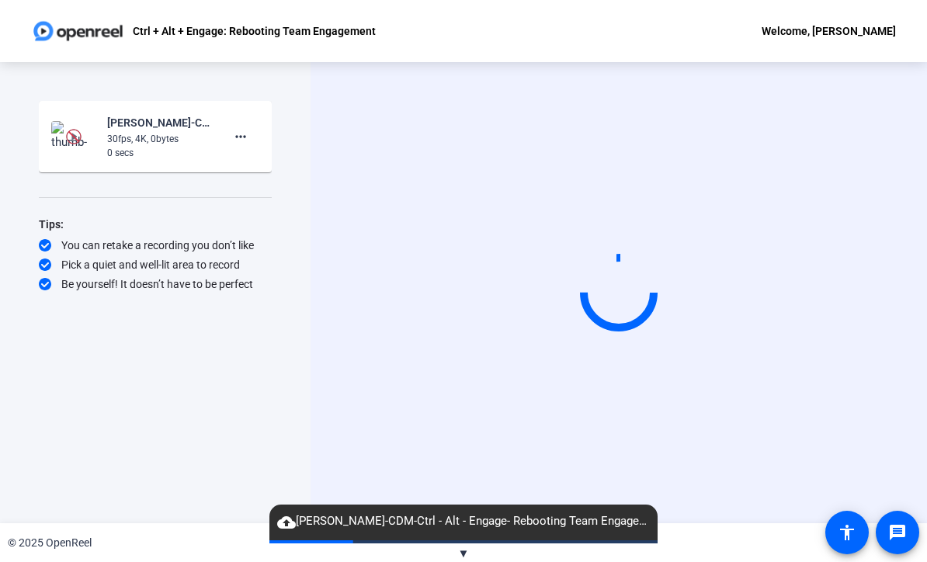
click at [643, 452] on div "Start Recording" at bounding box center [618, 292] width 616 height 461
click at [242, 123] on span at bounding box center [240, 136] width 37 height 37
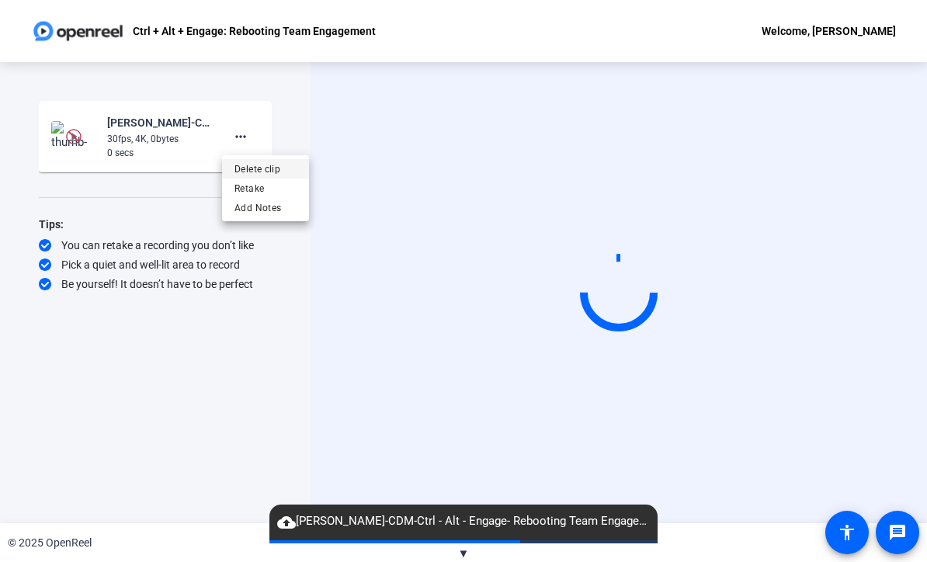
click at [262, 160] on span "Delete clip" at bounding box center [265, 169] width 62 height 19
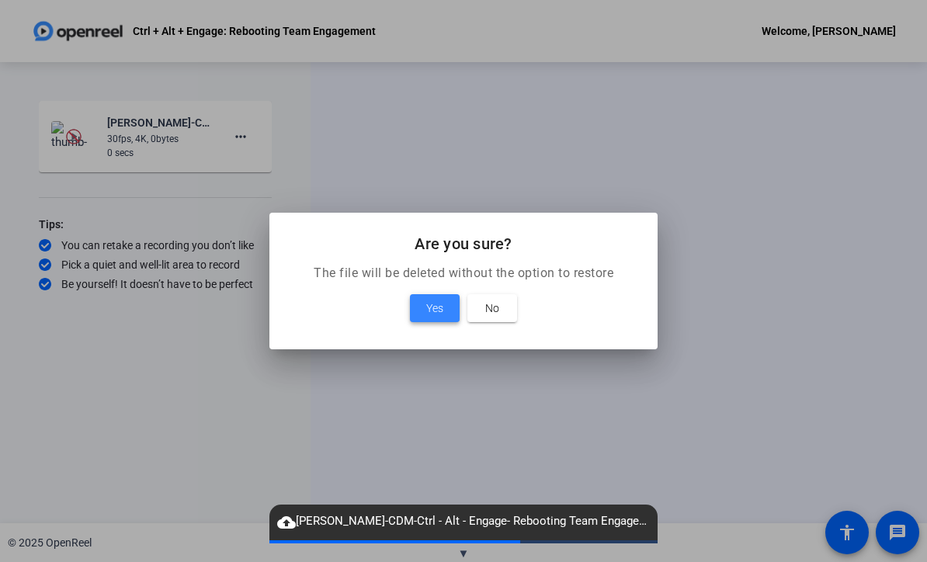
click at [435, 303] on span "Yes" at bounding box center [434, 308] width 17 height 19
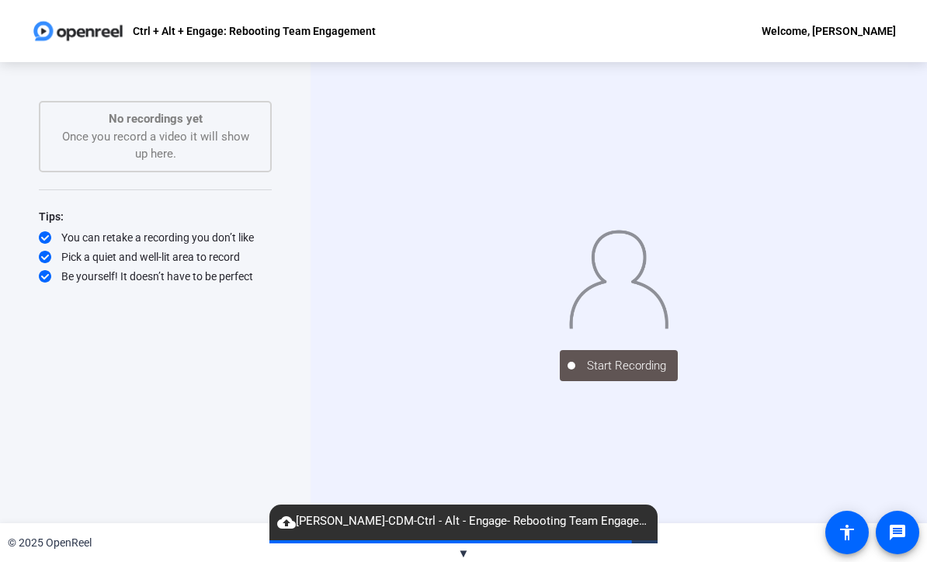
click at [735, 381] on div "Start Recording" at bounding box center [618, 364] width 233 height 34
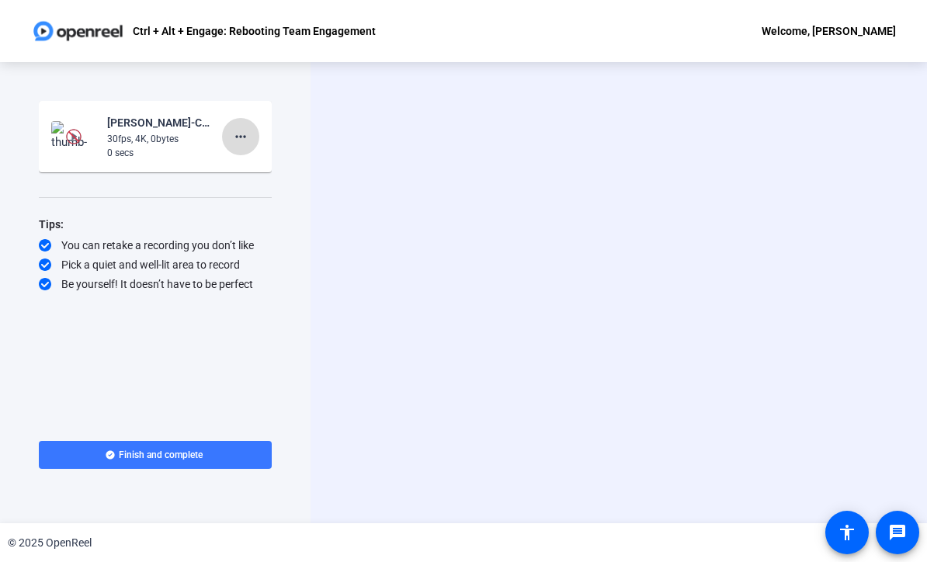
click at [244, 139] on mat-icon "more_horiz" at bounding box center [240, 136] width 19 height 19
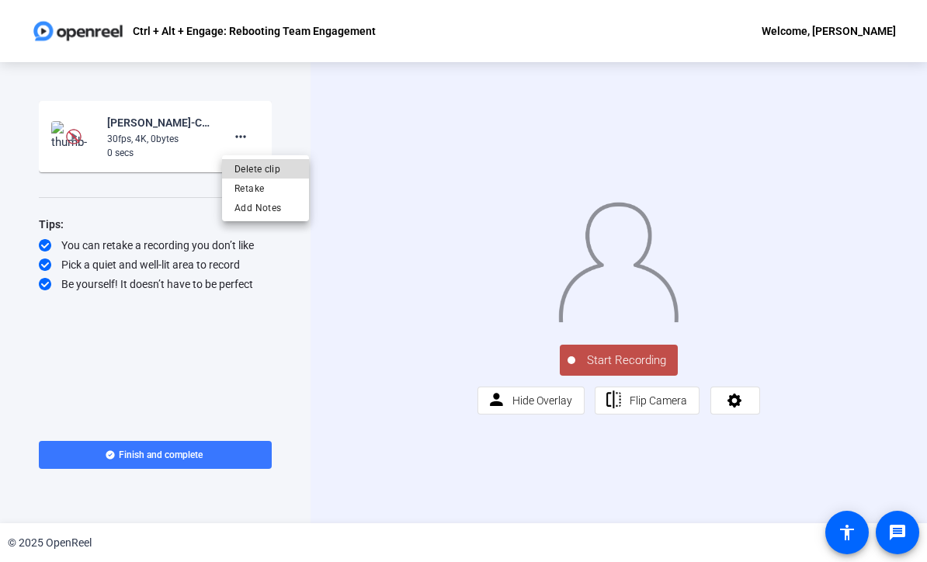
click at [267, 168] on span "Delete clip" at bounding box center [265, 169] width 62 height 19
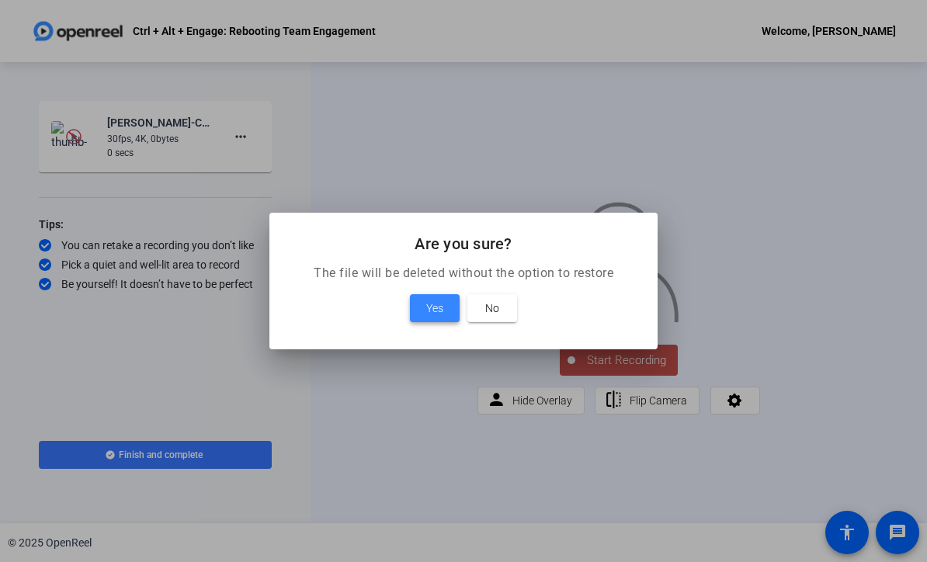
click at [440, 305] on span "Yes" at bounding box center [434, 308] width 17 height 19
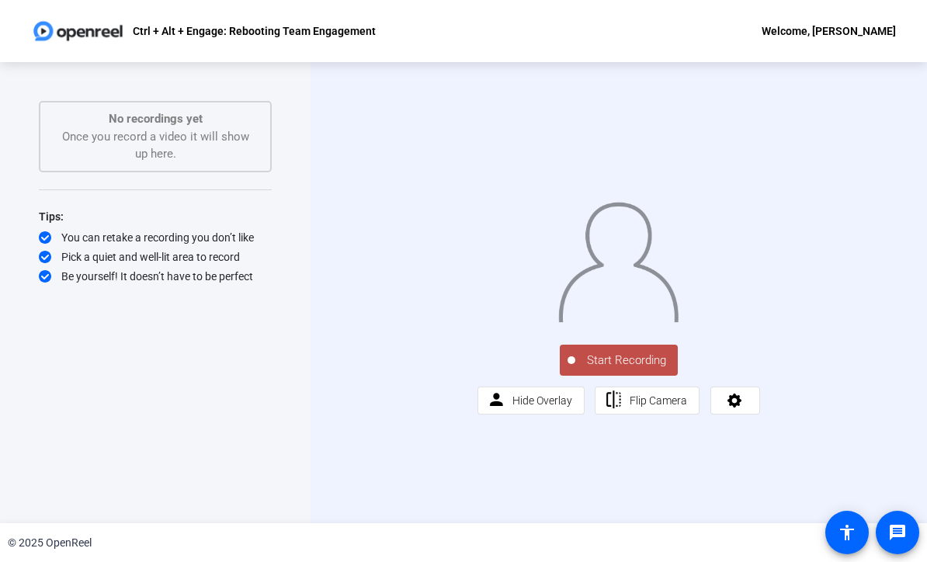
click at [626, 369] on span "Start Recording" at bounding box center [626, 361] width 102 height 18
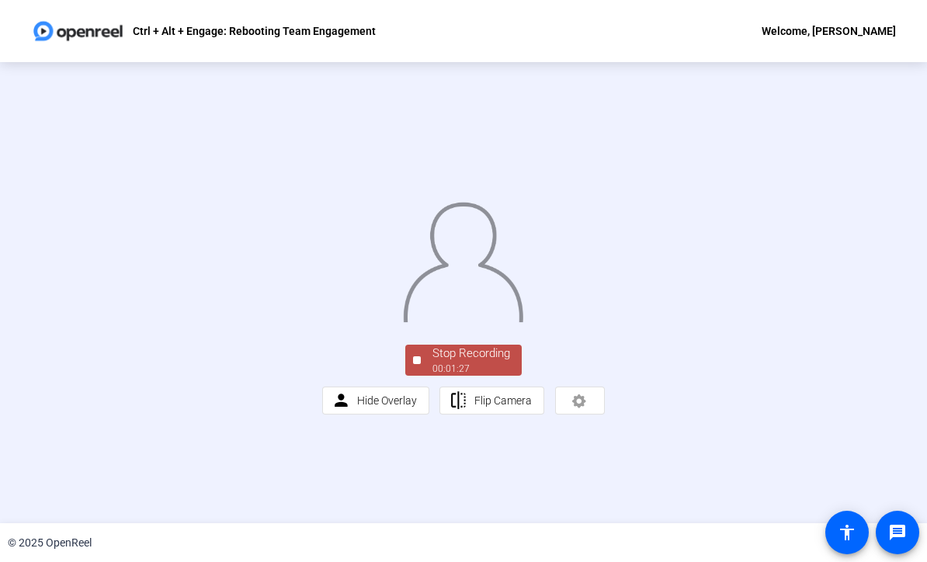
click at [481, 362] on div "Stop Recording" at bounding box center [471, 354] width 78 height 18
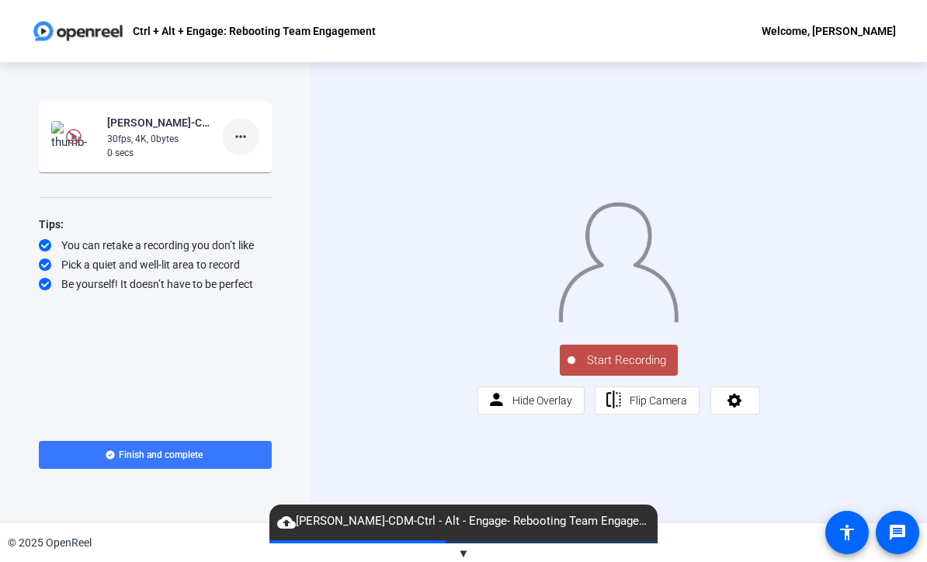
click at [241, 134] on mat-icon "more_horiz" at bounding box center [240, 136] width 19 height 19
click at [263, 162] on span "Delete clip" at bounding box center [265, 169] width 62 height 19
click at [435, 306] on span "Yes" at bounding box center [441, 302] width 14 height 15
click at [434, 307] on span "Yes" at bounding box center [441, 302] width 14 height 15
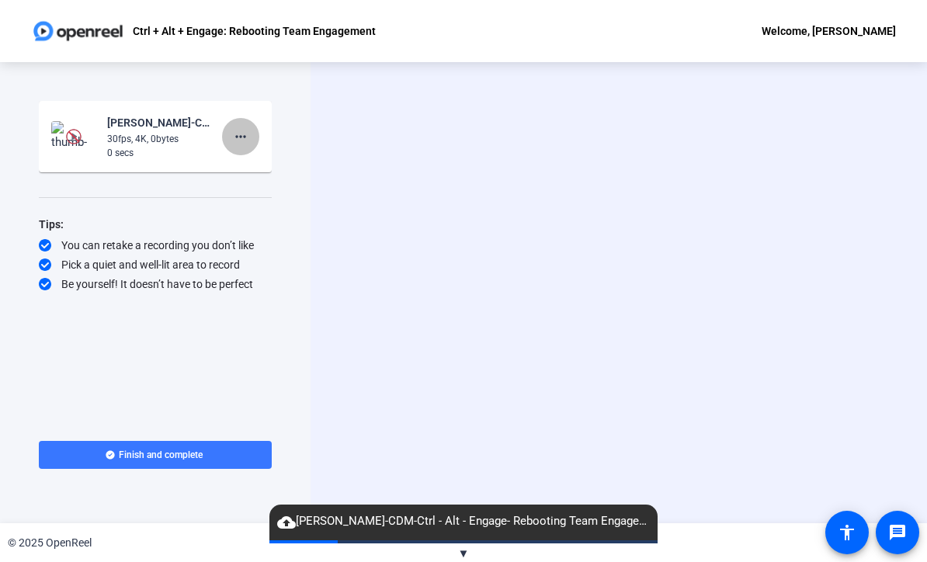
click at [252, 133] on span at bounding box center [240, 136] width 37 height 37
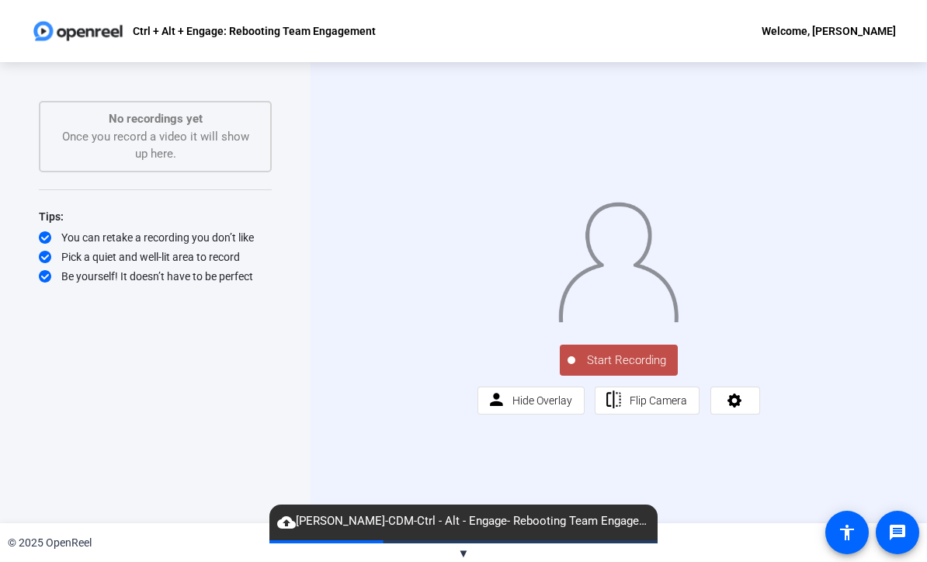
click at [631, 369] on span "Start Recording" at bounding box center [626, 361] width 102 height 18
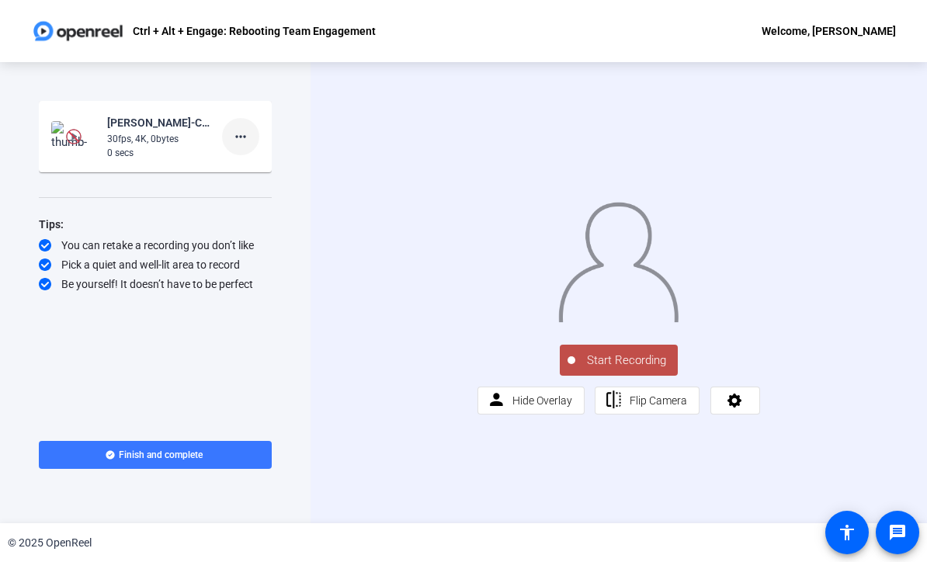
click at [237, 135] on mat-icon "more_horiz" at bounding box center [240, 136] width 19 height 19
click at [265, 174] on span "Delete clip" at bounding box center [265, 169] width 62 height 19
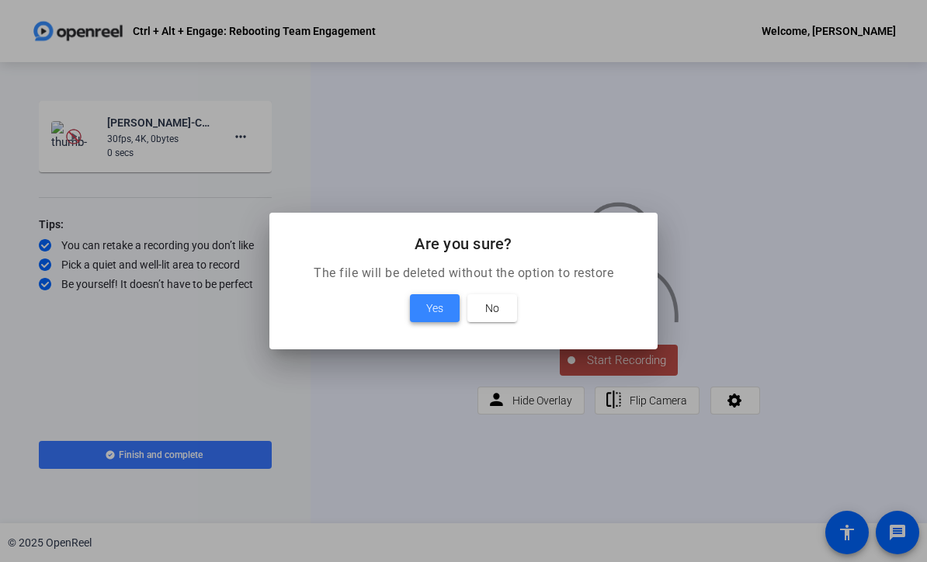
click at [435, 312] on span "Yes" at bounding box center [434, 308] width 17 height 19
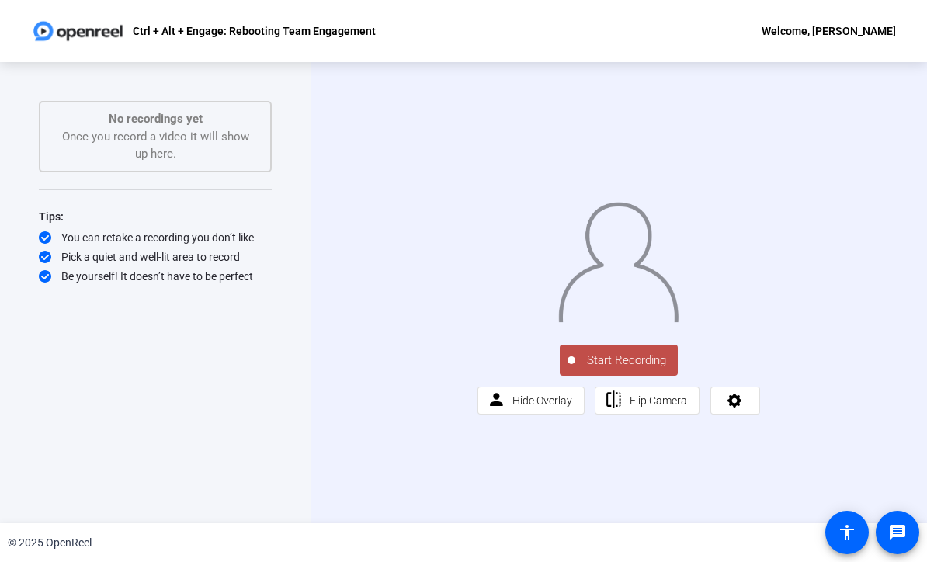
click at [619, 376] on button "Start Recording" at bounding box center [619, 360] width 118 height 31
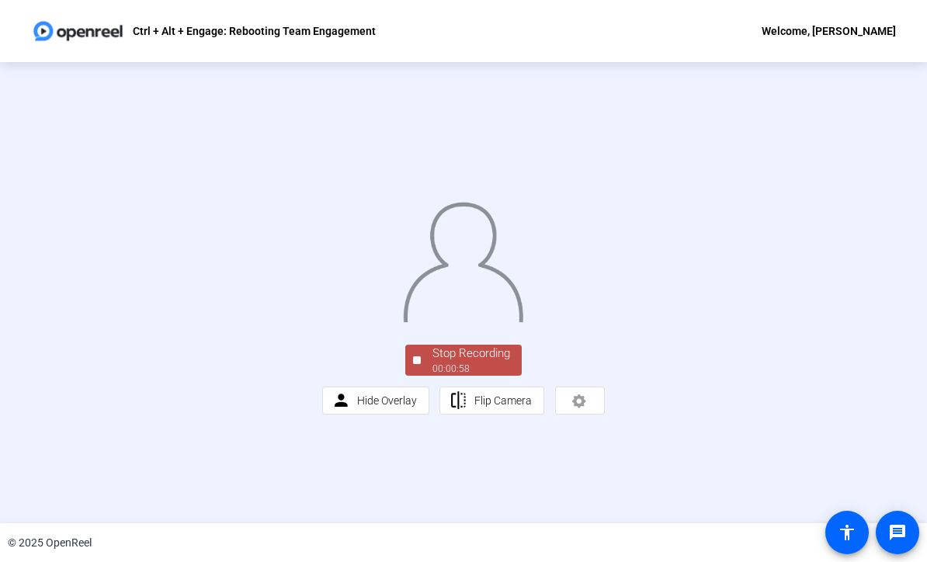
click at [479, 362] on div "Stop Recording" at bounding box center [471, 354] width 78 height 18
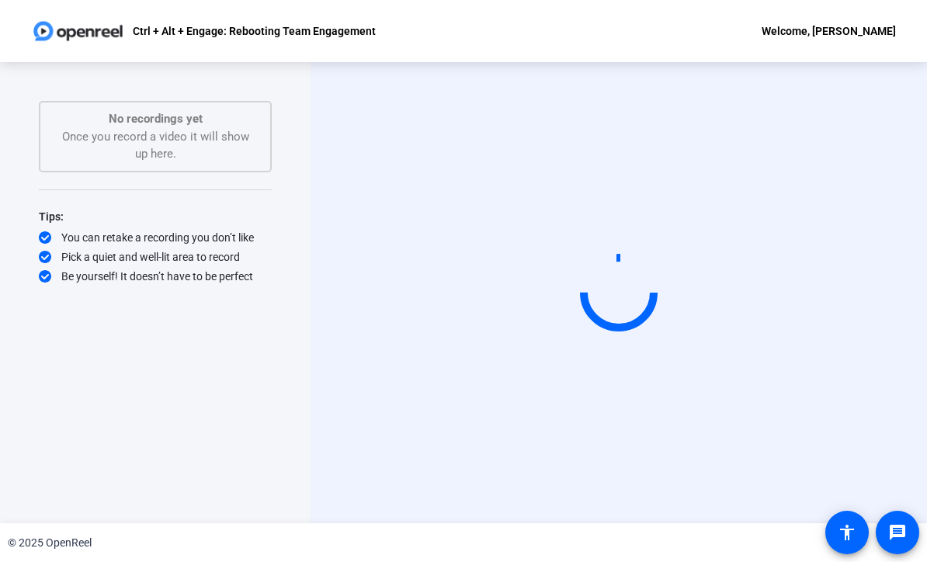
click at [487, 504] on div "Start Recording person Hide Overlay flip Flip Camera" at bounding box center [618, 292] width 616 height 461
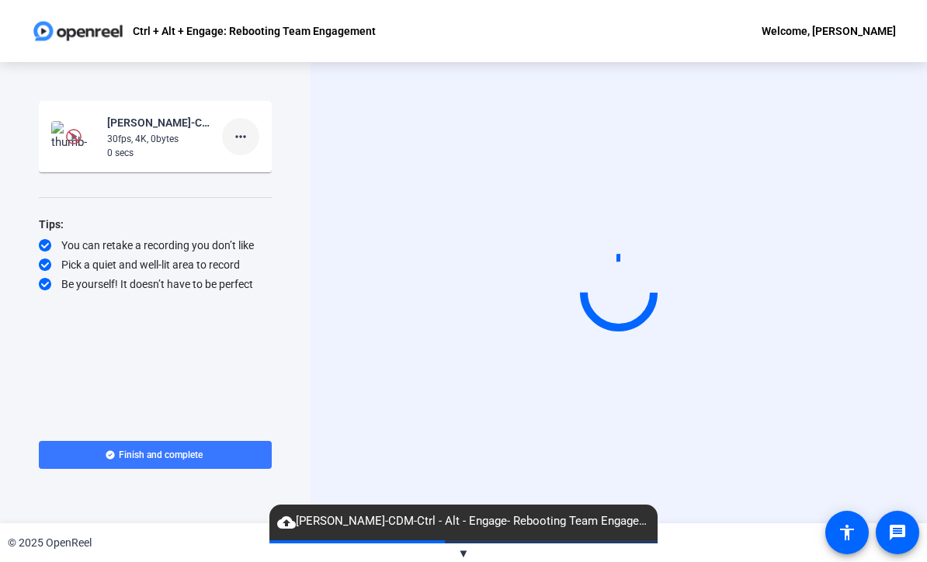
click at [244, 132] on mat-icon "more_horiz" at bounding box center [240, 136] width 19 height 19
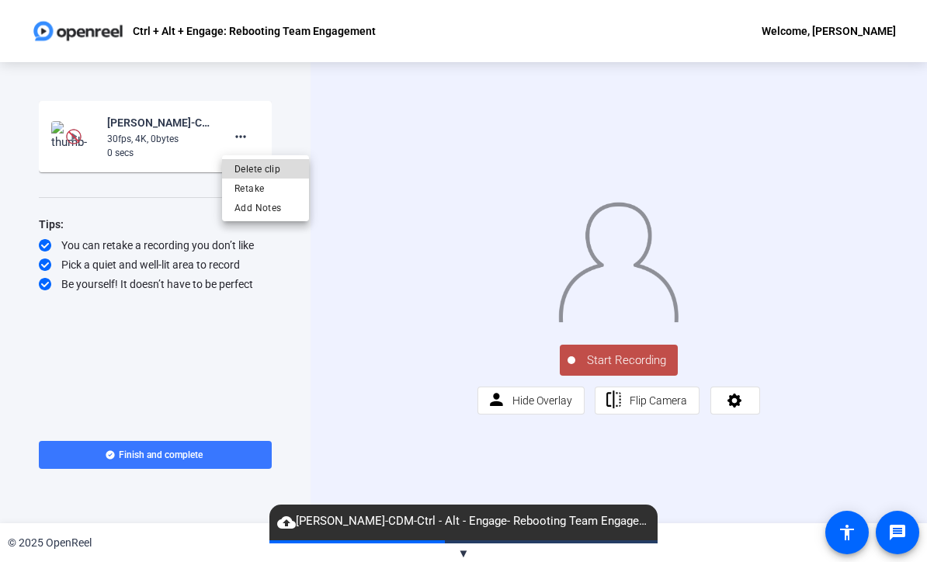
click at [272, 163] on span "Delete clip" at bounding box center [265, 169] width 62 height 19
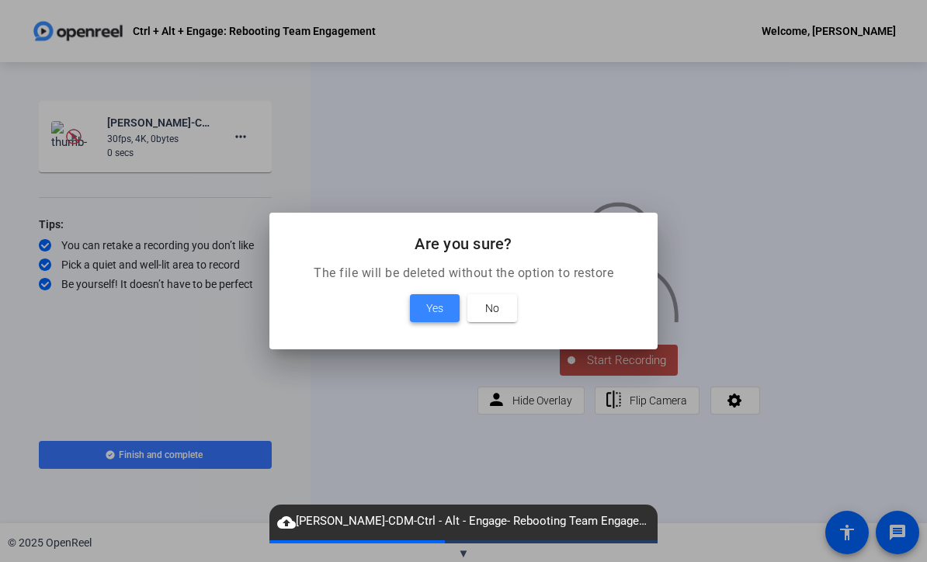
click at [438, 306] on span "Yes" at bounding box center [434, 308] width 17 height 19
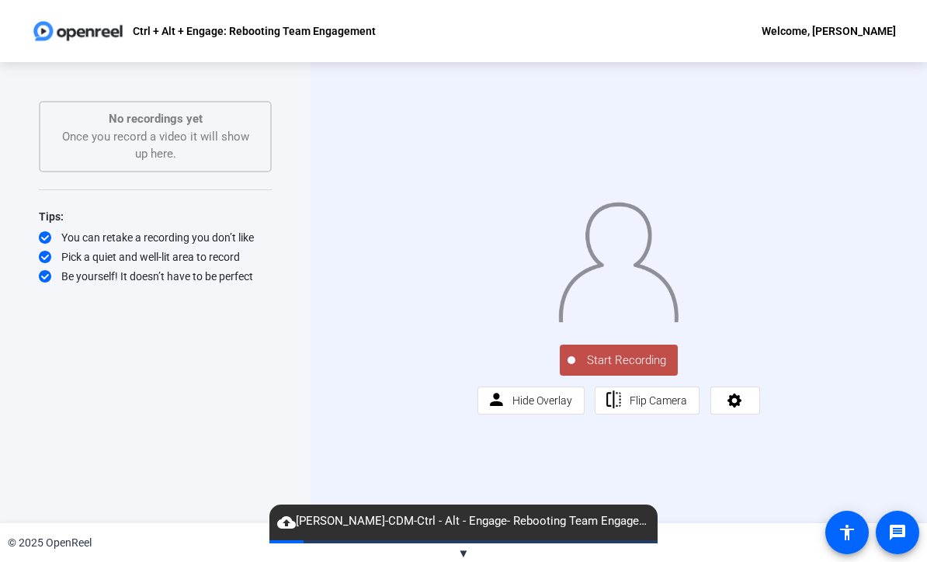
click at [640, 376] on button "Start Recording" at bounding box center [619, 360] width 118 height 31
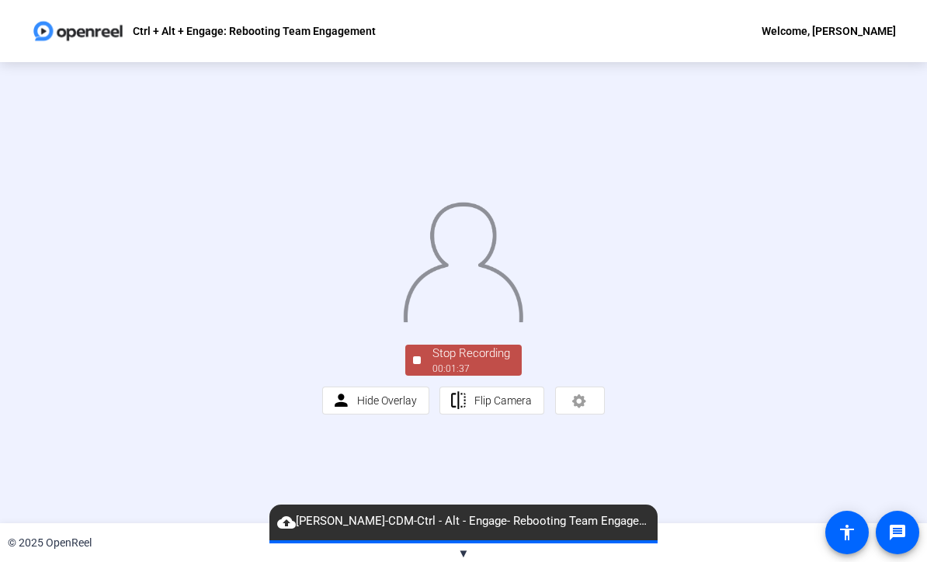
click at [470, 362] on div "Stop Recording" at bounding box center [471, 354] width 78 height 18
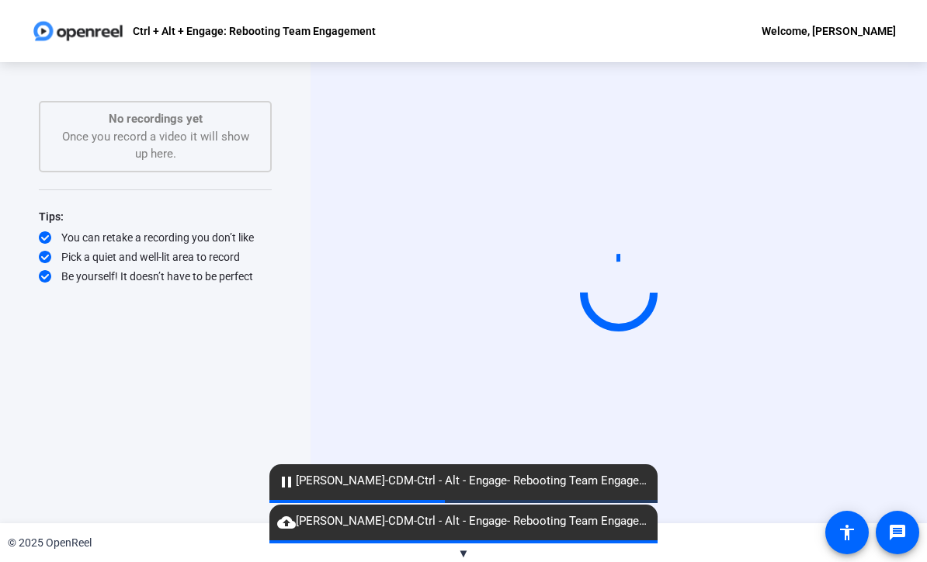
click at [807, 314] on div "Start Recording" at bounding box center [619, 292] width 524 height 131
click at [536, 473] on span "pause Sherry Michaels-CDM-Ctrl - Alt - Engage- Rebooting Team Engagement-175555…" at bounding box center [463, 481] width 388 height 19
click at [518, 515] on span "cloud_upload Sherry Michaels-CDM-Ctrl - Alt - Engage- Rebooting Team Engagement…" at bounding box center [463, 521] width 388 height 19
click at [842, 31] on div "Welcome, [PERSON_NAME]" at bounding box center [828, 31] width 134 height 19
click at [858, 122] on div at bounding box center [463, 281] width 927 height 562
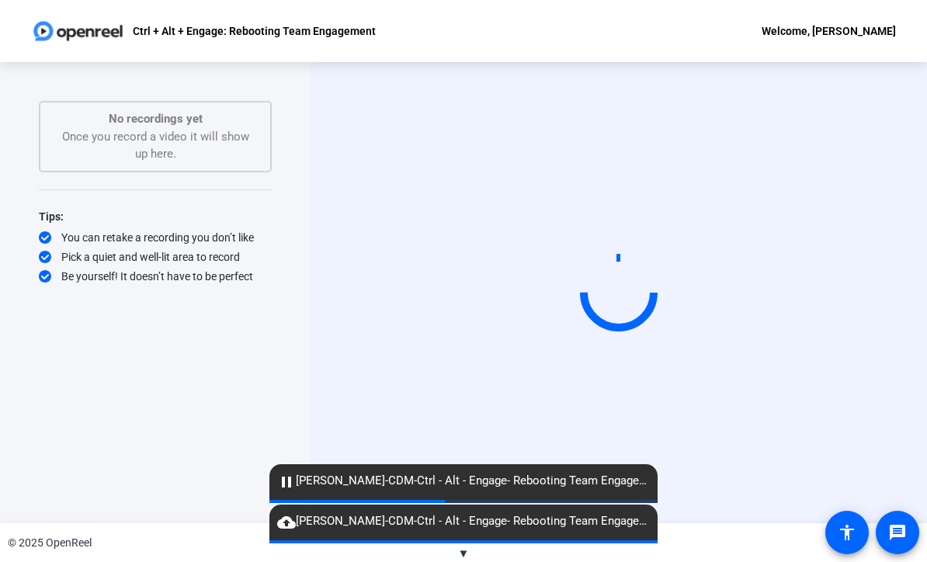
click at [76, 27] on img at bounding box center [78, 31] width 94 height 31
click at [158, 31] on p "Ctrl + Alt + Engage: Rebooting Team Engagement" at bounding box center [254, 31] width 243 height 19
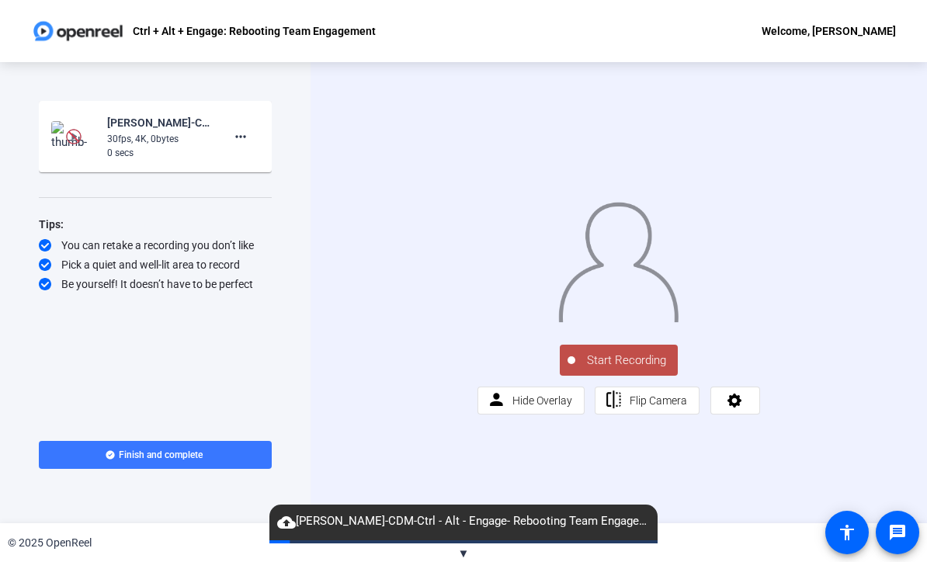
click at [148, 143] on div "30fps, 4K, 0bytes" at bounding box center [159, 139] width 104 height 14
click at [163, 132] on div "30fps, 4K, 0bytes" at bounding box center [159, 139] width 104 height 14
click at [383, 516] on span "cloud_upload [PERSON_NAME]-CDM-Ctrl - Alt - Engage- Rebooting Team Engagement-1…" at bounding box center [463, 521] width 388 height 19
click at [352, 529] on span "cloud_upload [PERSON_NAME]-CDM-Ctrl - Alt - Engage- Rebooting Team Engagement-1…" at bounding box center [463, 521] width 388 height 19
click at [728, 407] on icon at bounding box center [734, 400] width 14 height 14
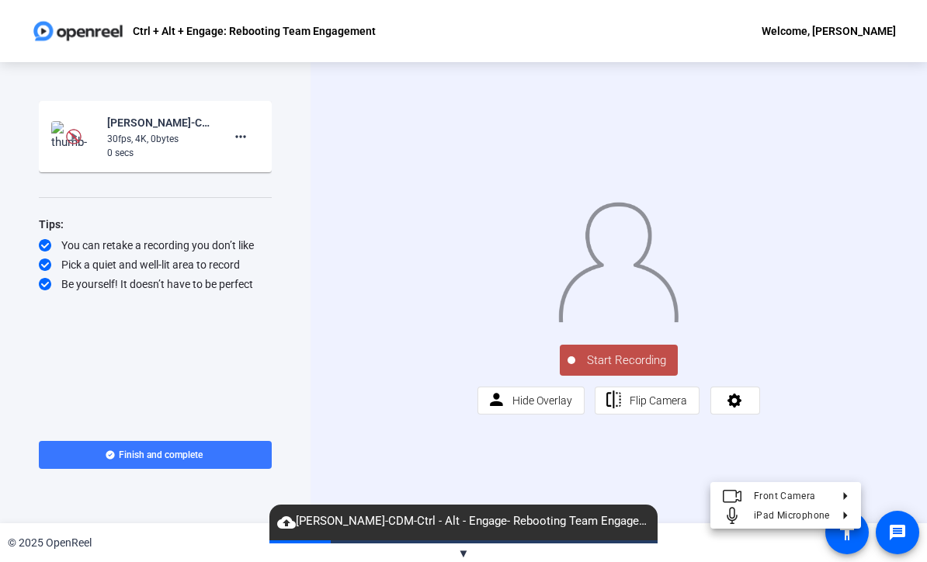
click at [234, 137] on div at bounding box center [463, 281] width 927 height 562
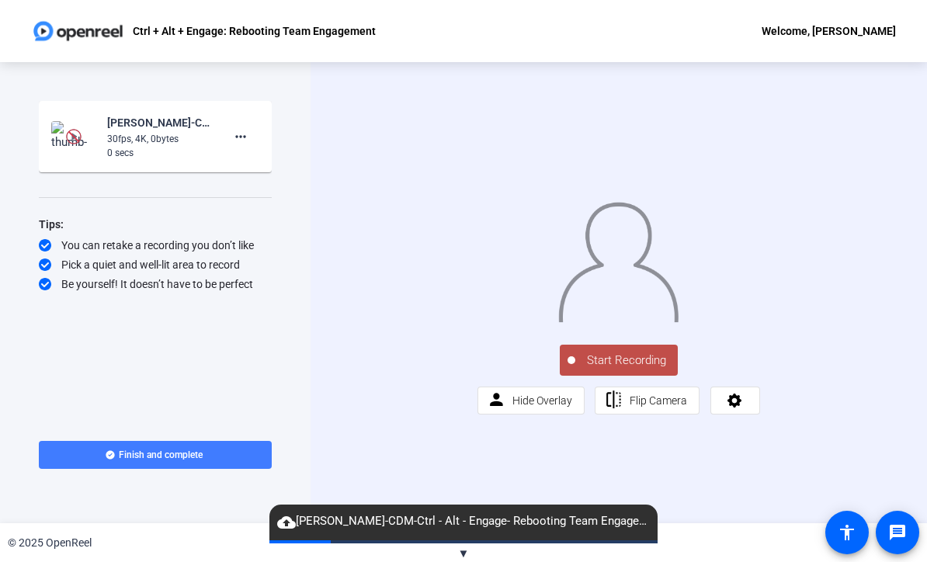
click at [176, 461] on span at bounding box center [155, 454] width 233 height 37
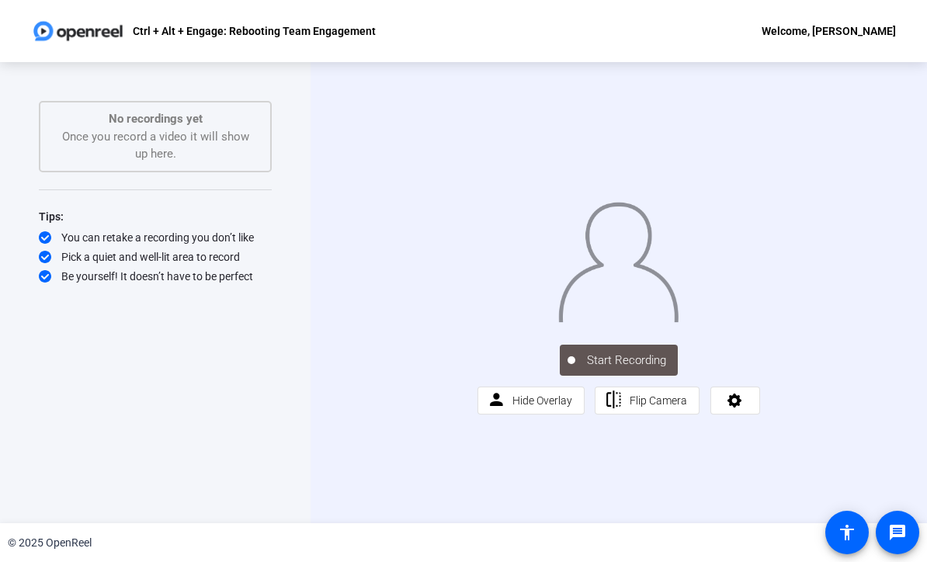
click at [679, 296] on img at bounding box center [618, 258] width 122 height 127
click at [639, 369] on span "Start Recording" at bounding box center [626, 361] width 102 height 18
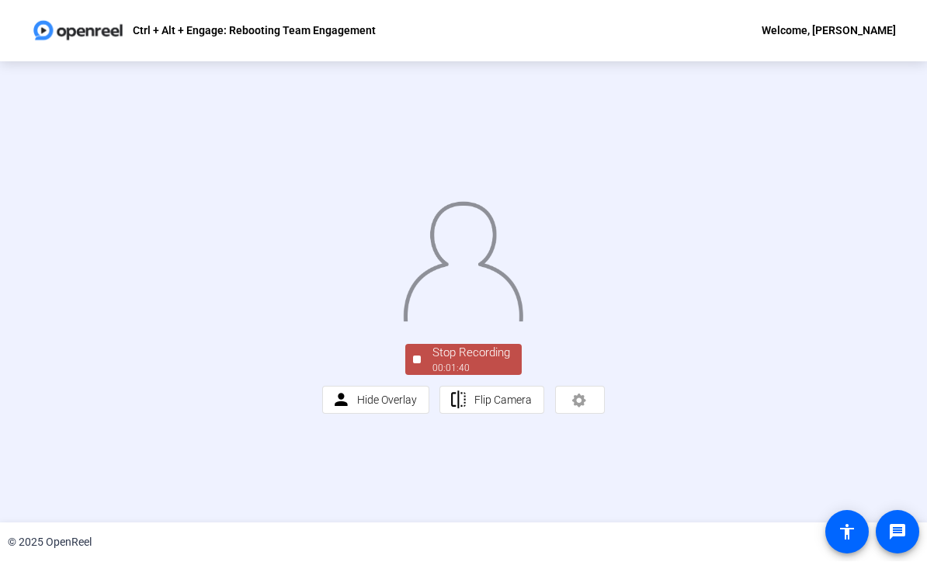
click at [486, 376] on div "00:01:40" at bounding box center [471, 369] width 78 height 14
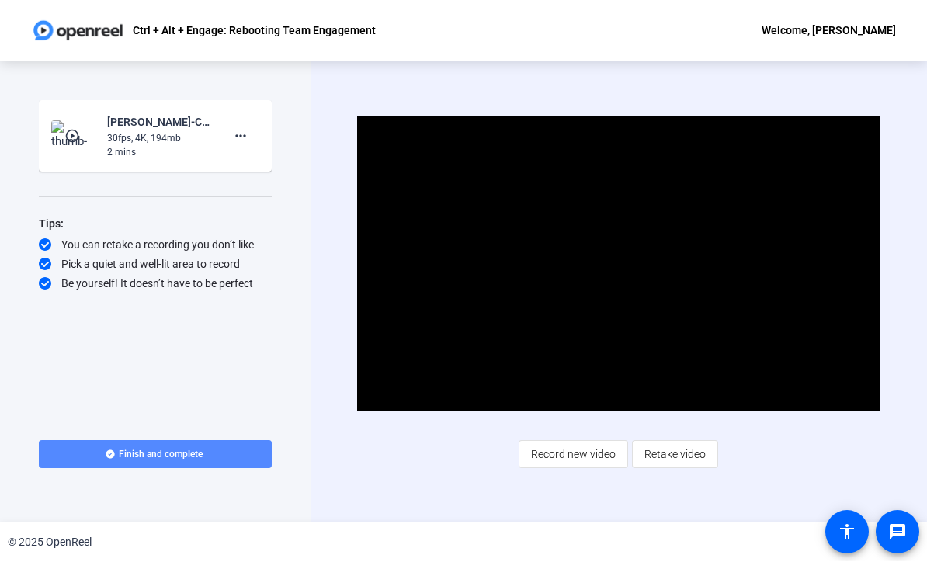
click at [121, 452] on span "Finish and complete" at bounding box center [161, 455] width 84 height 12
